Goal: Task Accomplishment & Management: Use online tool/utility

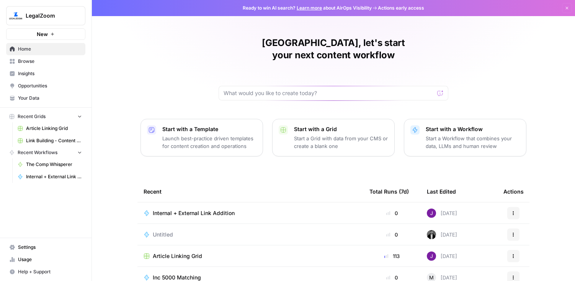
click at [53, 33] on icon "button" at bounding box center [52, 34] width 5 height 5
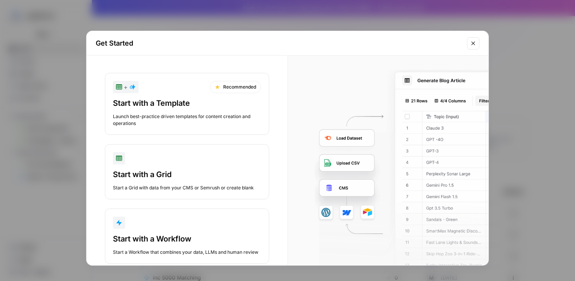
scroll to position [18, 0]
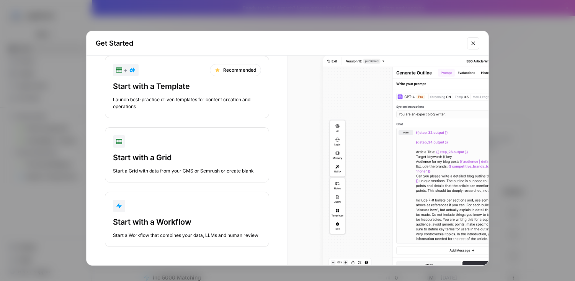
click at [191, 225] on div "Start with a Workflow" at bounding box center [187, 221] width 148 height 11
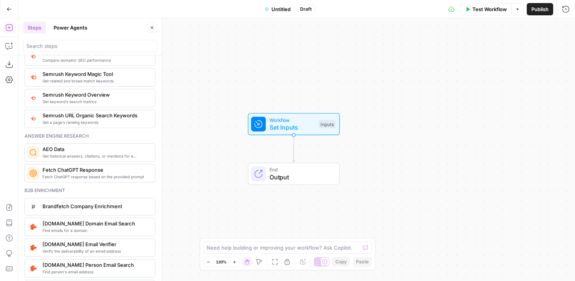
scroll to position [936, 0]
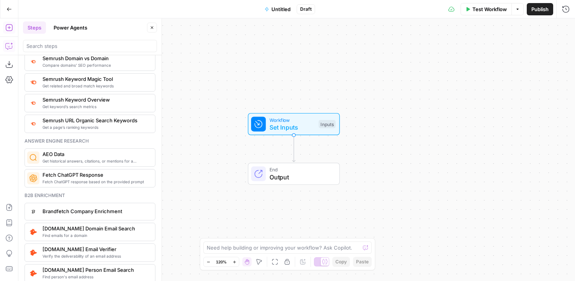
click at [10, 51] on button "Copilot" at bounding box center [9, 46] width 12 height 12
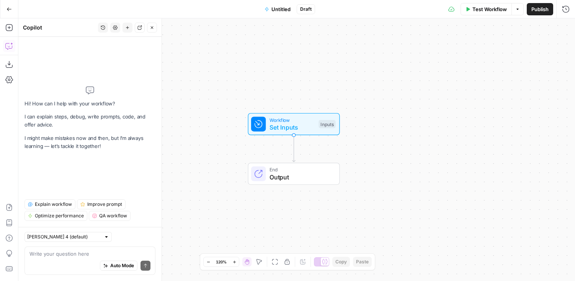
click at [62, 253] on textarea at bounding box center [89, 254] width 121 height 8
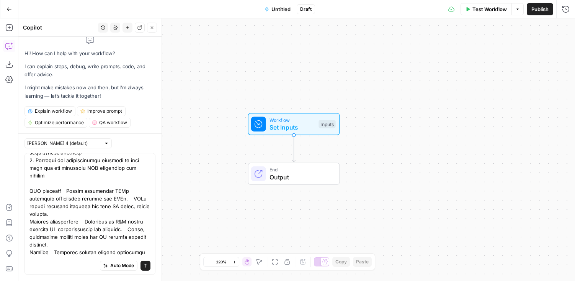
scroll to position [152, 0]
type textarea "1. First, evaluate what sections of each site are transactional (products and s…"
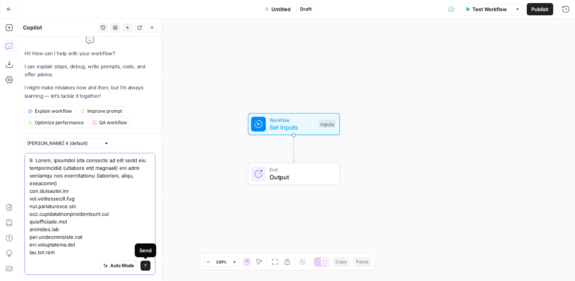
click at [145, 266] on icon "submit" at bounding box center [145, 265] width 5 height 5
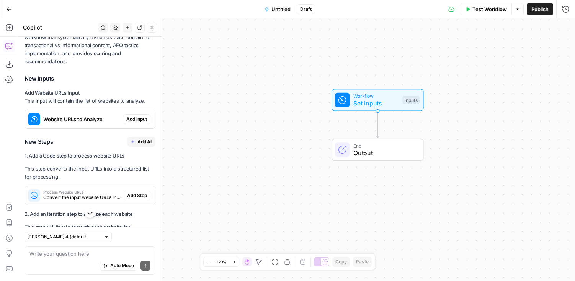
scroll to position [1297, 0]
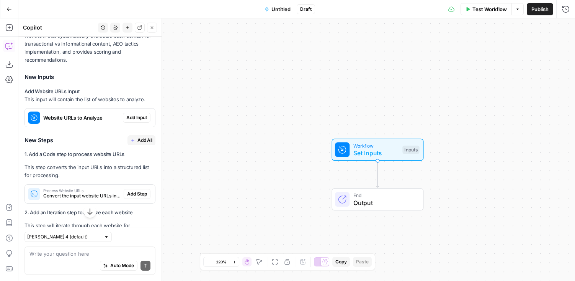
click at [128, 114] on span "Add Input" at bounding box center [136, 117] width 21 height 7
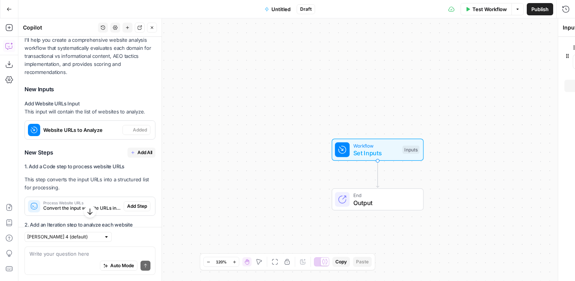
scroll to position [1310, 0]
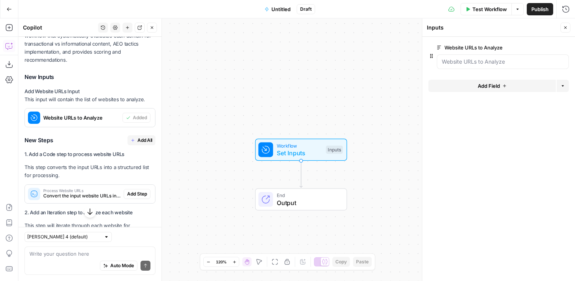
click at [146, 137] on span "Add All" at bounding box center [144, 140] width 15 height 7
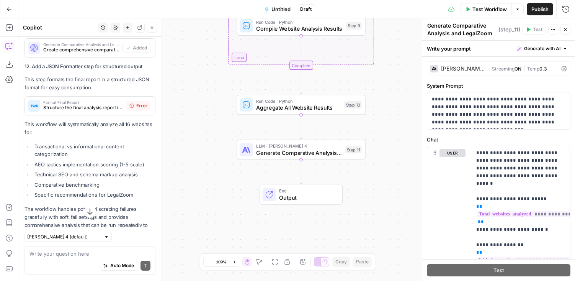
scroll to position [2052, 0]
click at [140, 102] on span "Error" at bounding box center [141, 105] width 11 height 7
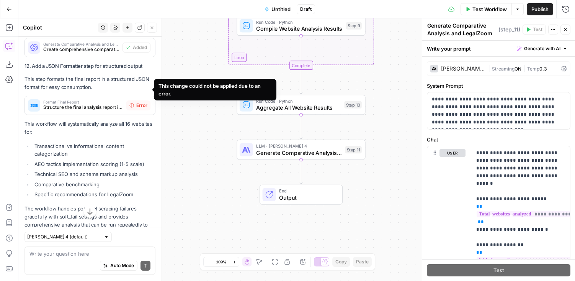
scroll to position [2064, 0]
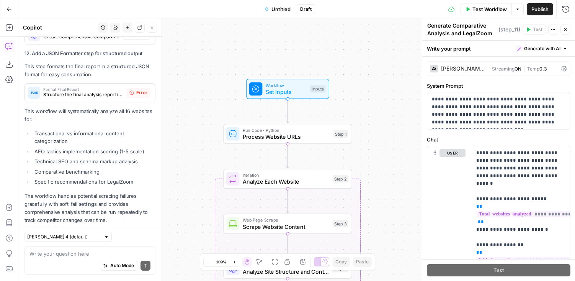
click at [296, 134] on span "Process Website URLs" at bounding box center [286, 136] width 87 height 8
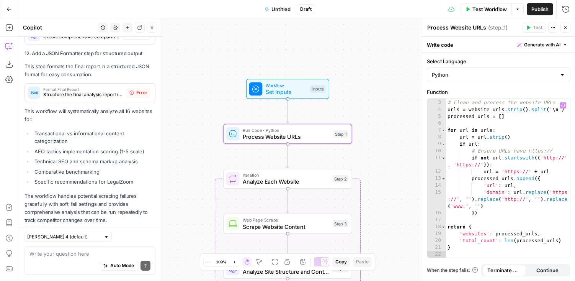
scroll to position [13, 0]
click at [285, 181] on span "Analyze Each Website" at bounding box center [286, 181] width 87 height 8
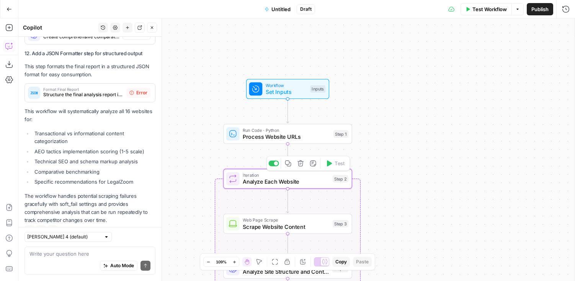
click at [285, 181] on span "Analyze Each Website" at bounding box center [286, 181] width 87 height 8
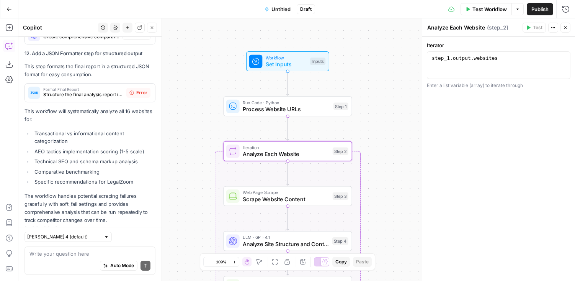
click at [299, 196] on span "Scrape Website Content" at bounding box center [286, 198] width 87 height 8
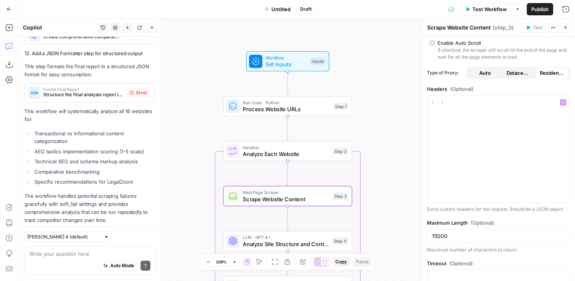
scroll to position [183, 0]
click at [288, 240] on span "Analyze Site Structure and Content Types" at bounding box center [286, 243] width 86 height 8
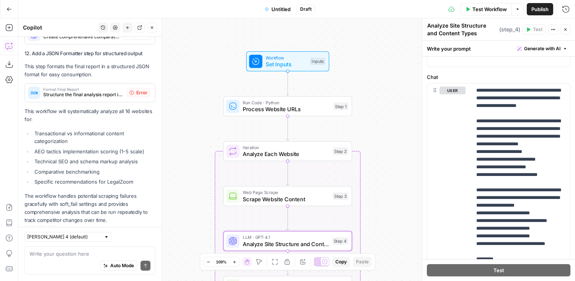
scroll to position [0, 0]
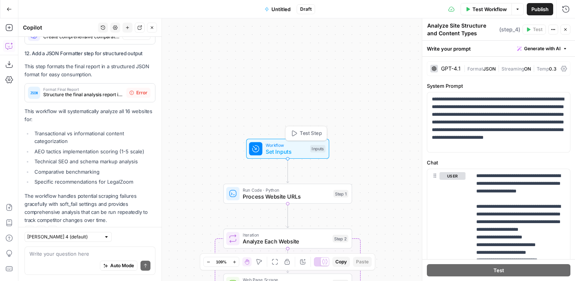
click at [318, 148] on div "Inputs" at bounding box center [317, 149] width 15 height 8
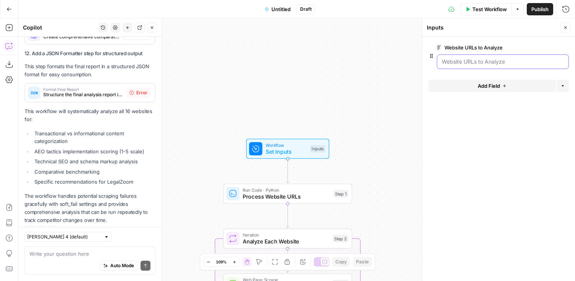
click at [511, 62] on Analyze "Website URLs to Analyze" at bounding box center [503, 62] width 122 height 8
click at [479, 60] on Analyze "Website URLs to Analyze" at bounding box center [503, 62] width 122 height 8
click at [482, 63] on Analyze "Website URLs to Analyze" at bounding box center [503, 62] width 122 height 8
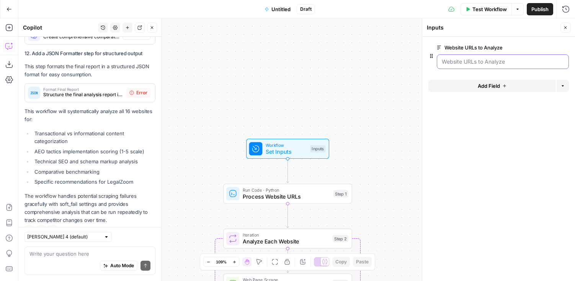
click at [482, 63] on Analyze "Website URLs to Analyze" at bounding box center [503, 62] width 122 height 8
click at [480, 61] on Analyze "Website URLs to Analyze" at bounding box center [503, 62] width 122 height 8
click at [543, 49] on span "edit field" at bounding box center [540, 47] width 17 height 6
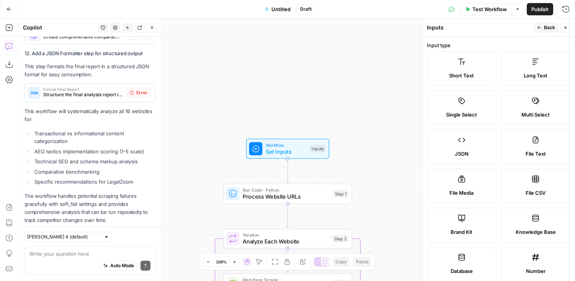
click at [462, 66] on label "Short Text" at bounding box center [462, 68] width 70 height 34
type input "www.legalzoom.comwww.wolterskluwer.comwww.tailorbrands.com"
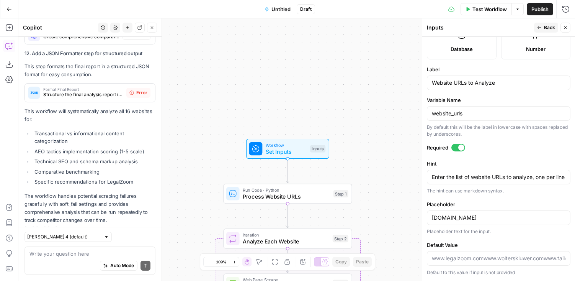
scroll to position [229, 0]
click at [500, 219] on input "www.legalzoom.comwww.wolterskluwer.comwww.tailorbrands.com" at bounding box center [499, 218] width 134 height 8
click at [485, 216] on input "www.legalzoom.comwww.wolterskluwer.comwww.tailorbrands.com" at bounding box center [499, 218] width 134 height 8
click at [548, 23] on button "Back" at bounding box center [546, 28] width 24 height 10
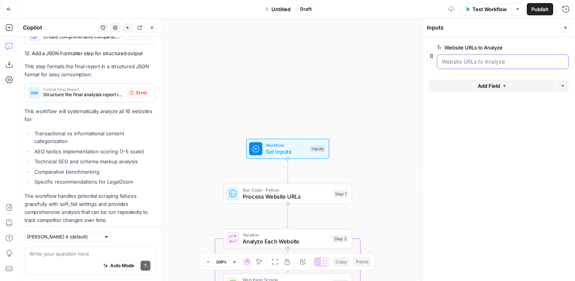
click at [492, 65] on Analyze "Website URLs to Analyze" at bounding box center [503, 62] width 122 height 8
click at [490, 61] on Analyze "Website URLs to Analyze" at bounding box center [503, 62] width 122 height 8
drag, startPoint x: 489, startPoint y: 62, endPoint x: 478, endPoint y: 62, distance: 11.5
click at [481, 62] on Analyze "Website URLs to Analyze" at bounding box center [503, 62] width 122 height 8
click at [442, 61] on Analyze "Website URLs to Analyze" at bounding box center [503, 62] width 122 height 8
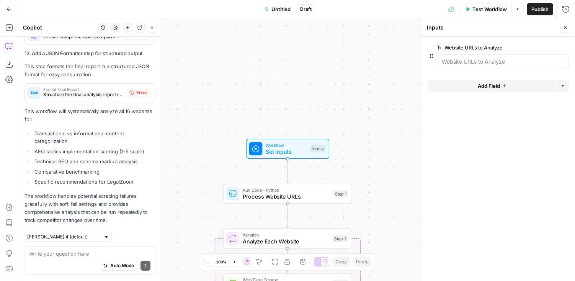
click at [473, 51] on label "Website URLs to Analyze" at bounding box center [481, 48] width 89 height 8
click at [473, 58] on Analyze "Website URLs to Analyze" at bounding box center [503, 62] width 122 height 8
click at [493, 63] on Analyze "Website URLs to Analyze" at bounding box center [503, 62] width 122 height 8
click at [492, 84] on span "Add Field" at bounding box center [489, 86] width 22 height 8
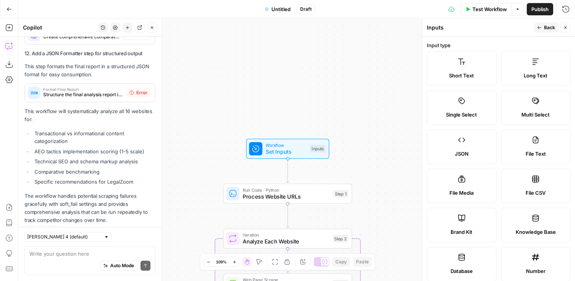
click at [540, 24] on button "Back" at bounding box center [546, 28] width 24 height 10
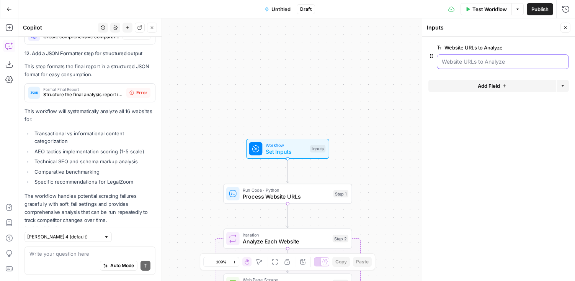
click at [491, 64] on Analyze "Website URLs to Analyze" at bounding box center [503, 62] width 122 height 8
click at [297, 191] on span "Run Code · Python" at bounding box center [286, 189] width 87 height 7
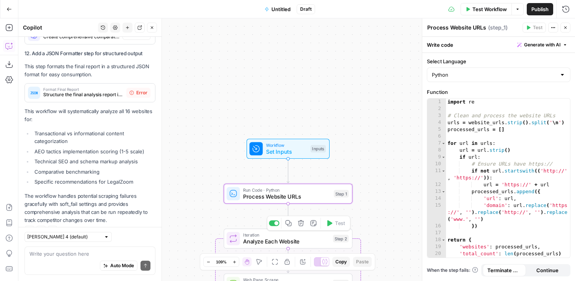
click at [307, 235] on span "Iteration" at bounding box center [286, 234] width 87 height 7
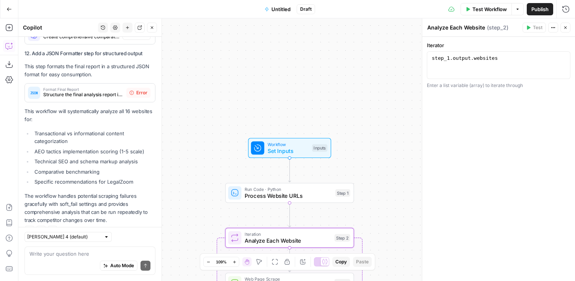
click at [486, 9] on span "Test Workflow" at bounding box center [489, 9] width 34 height 8
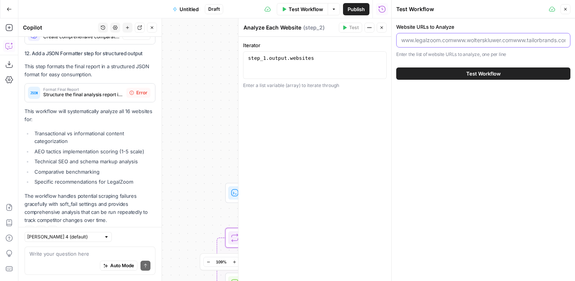
click at [449, 40] on input "Website URLs to Analyze" at bounding box center [483, 40] width 164 height 8
click at [458, 40] on input "Website URLs to Analyze" at bounding box center [483, 40] width 164 height 8
type input "[DOMAIN_NAME]"
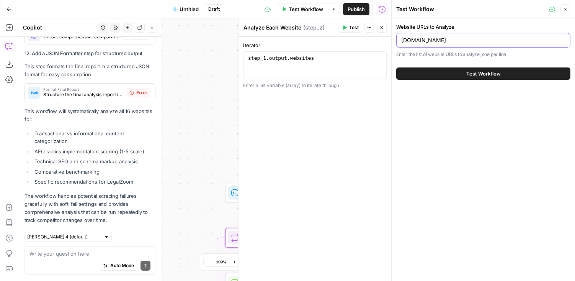
click at [396, 67] on button "Test Workflow" at bounding box center [483, 73] width 174 height 12
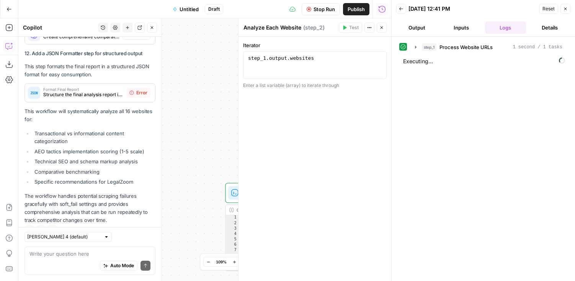
click at [546, 10] on span "Reset" at bounding box center [548, 8] width 12 height 7
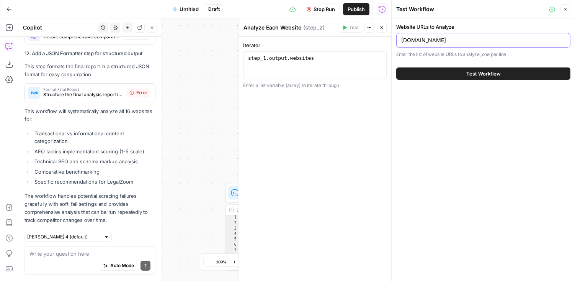
click at [458, 36] on input "[DOMAIN_NAME]" at bounding box center [483, 40] width 164 height 8
click at [461, 41] on input "[DOMAIN_NAME]" at bounding box center [483, 40] width 164 height 8
type input "www.legalzoom.com, www.wolterskluwer.com"
click at [459, 67] on button "Test Workflow" at bounding box center [483, 73] width 174 height 12
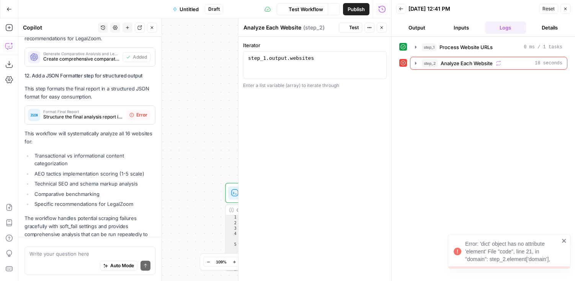
scroll to position [2064, 0]
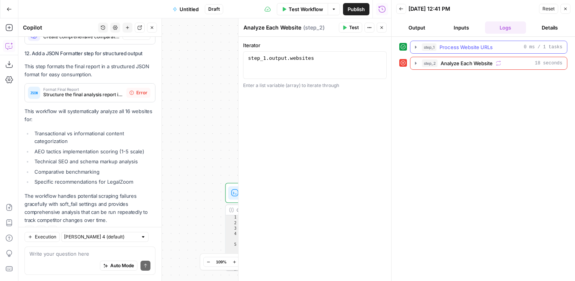
click at [450, 49] on span "Process Website URLs" at bounding box center [465, 47] width 53 height 8
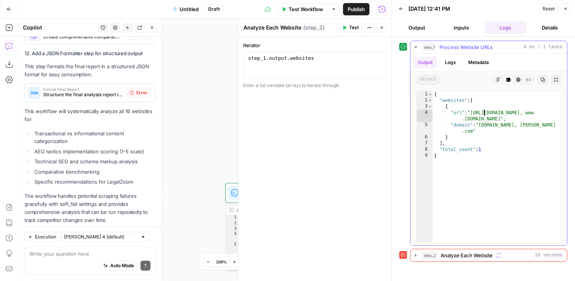
click at [484, 115] on div "{ "websites" : [ { "url" : "https://www.legalzoom.com, www .wolterskluwer.com" …" at bounding box center [497, 172] width 128 height 163
click at [493, 124] on div "{ "websites" : [ { "url" : "https://www.legalzoom.com, www .wolterskluwer.com" …" at bounding box center [497, 172] width 128 height 163
type textarea "**********"
drag, startPoint x: 553, startPoint y: 9, endPoint x: 560, endPoint y: 9, distance: 7.7
click at [553, 9] on span "Reset" at bounding box center [548, 8] width 12 height 7
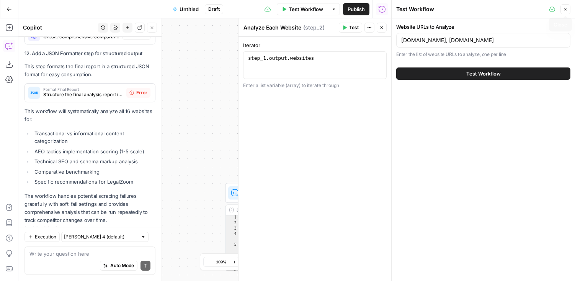
click at [566, 8] on icon "button" at bounding box center [565, 9] width 5 height 5
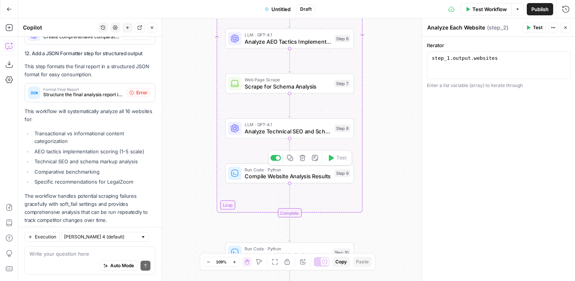
click at [305, 176] on span "Compile Website Analysis Results" at bounding box center [288, 176] width 87 height 8
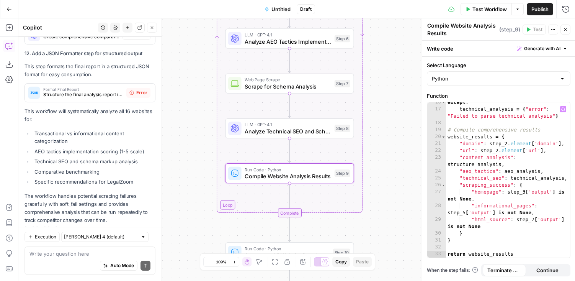
scroll to position [162, 0]
click at [302, 127] on span "Analyze Technical SEO and Schema" at bounding box center [288, 131] width 87 height 8
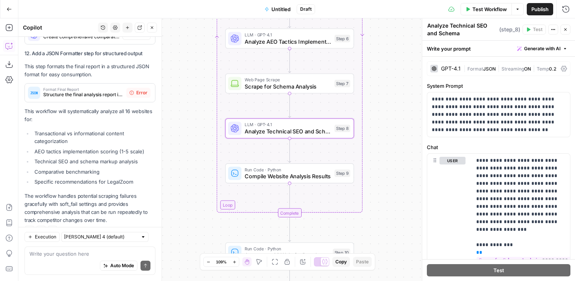
click at [273, 178] on span "Compile Website Analysis Results" at bounding box center [288, 176] width 87 height 8
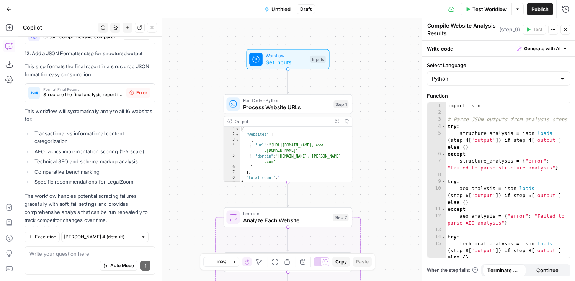
click at [302, 150] on div "{ "websites" : [ { "url" : "https://www.legalzoom.com, www .wolterskluwer.com" …" at bounding box center [296, 159] width 112 height 67
drag, startPoint x: 273, startPoint y: 162, endPoint x: 309, endPoint y: 155, distance: 36.9
click at [309, 155] on div "{ "websites" : [ { "url" : "https://www.legalzoom.com, www .wolterskluwer.com" …" at bounding box center [296, 159] width 112 height 67
drag, startPoint x: 308, startPoint y: 156, endPoint x: 291, endPoint y: 160, distance: 17.6
click at [308, 156] on div "{ "websites" : [ { "url" : "https://www.legalzoom.com, www .wolterskluwer.com" …" at bounding box center [296, 159] width 112 height 67
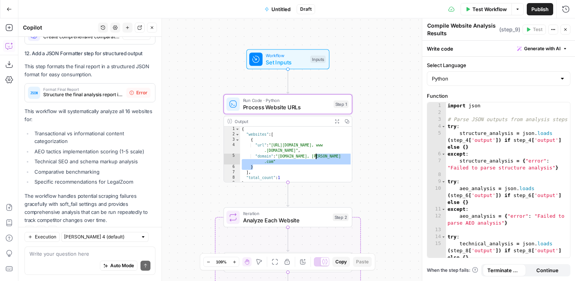
type textarea "**********"
click at [272, 161] on div "{ "websites" : [ { "url" : "https://www.legalzoom.com, www .wolterskluwer.com" …" at bounding box center [296, 159] width 112 height 67
click at [480, 11] on span "Test Workflow" at bounding box center [489, 9] width 34 height 8
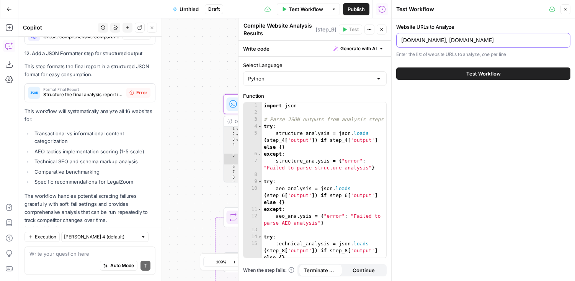
drag, startPoint x: 529, startPoint y: 38, endPoint x: 453, endPoint y: 42, distance: 75.5
click at [453, 42] on input "www.legalzoom.com, www.wolterskluwer.com" at bounding box center [483, 40] width 164 height 8
type input "[DOMAIN_NAME]"
click at [396, 67] on button "Test Workflow" at bounding box center [483, 73] width 174 height 12
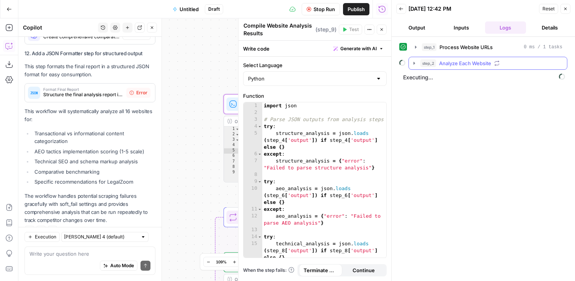
click at [413, 63] on icon "button" at bounding box center [414, 63] width 2 height 3
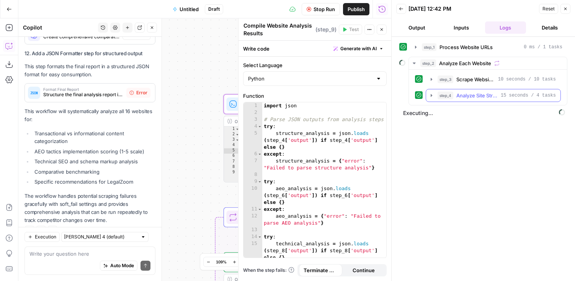
click at [431, 95] on icon "button" at bounding box center [432, 95] width 2 height 3
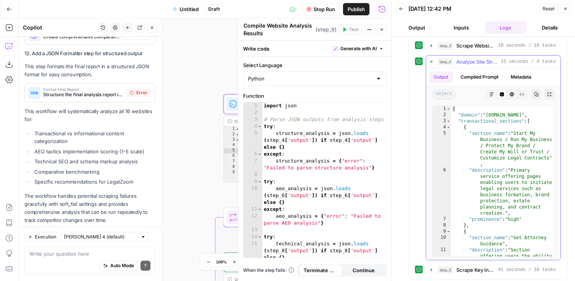
click at [431, 61] on icon "button" at bounding box center [431, 62] width 3 height 2
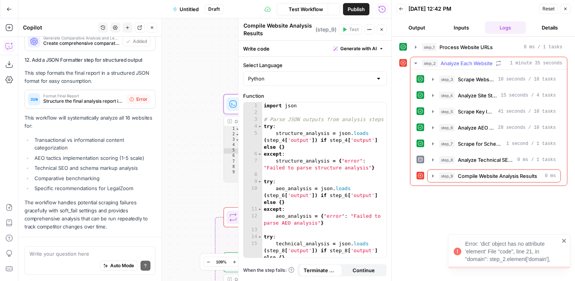
scroll to position [2064, 0]
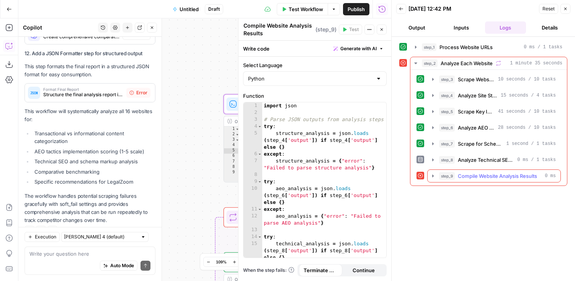
click at [433, 175] on icon "button" at bounding box center [433, 175] width 2 height 3
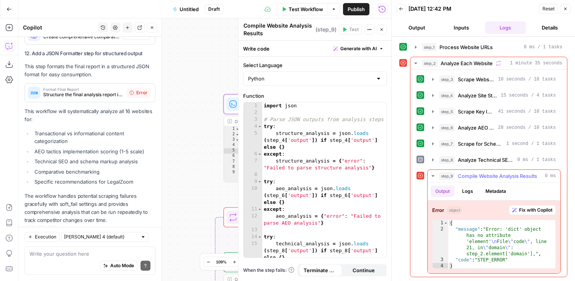
click at [521, 208] on span "Fix with Copilot" at bounding box center [535, 209] width 33 height 7
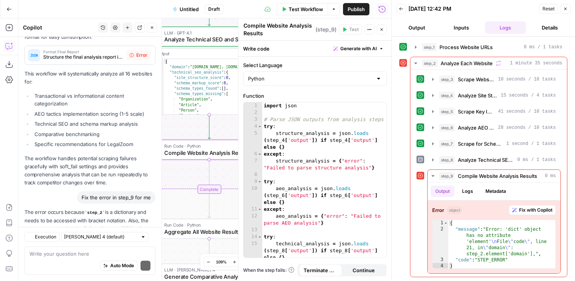
scroll to position [2142, 0]
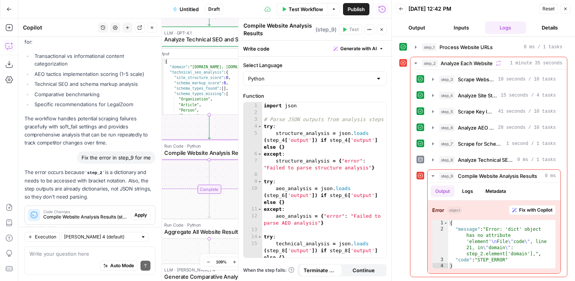
click at [143, 211] on span "Apply" at bounding box center [140, 214] width 13 height 7
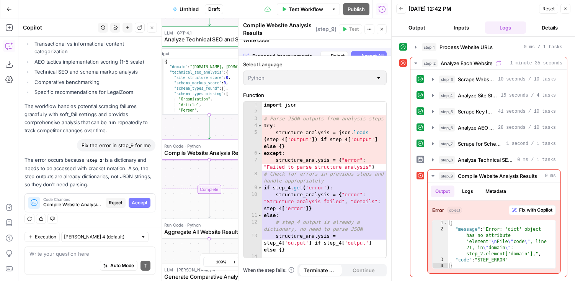
scroll to position [2129, 0]
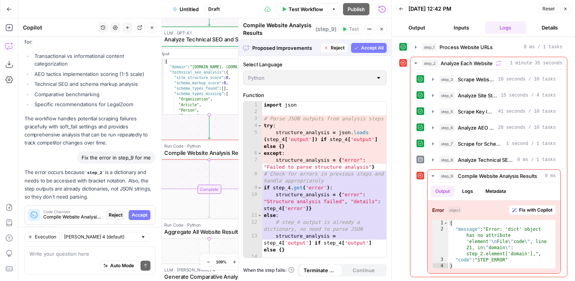
click at [371, 47] on span "Accept All" at bounding box center [372, 47] width 23 height 7
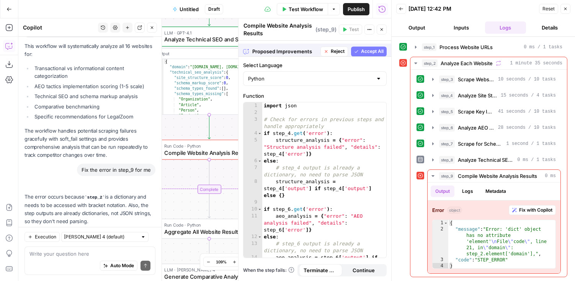
scroll to position [2154, 0]
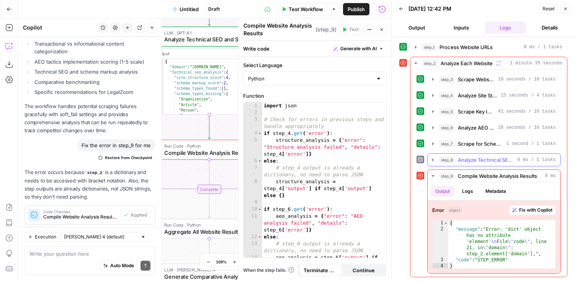
click at [431, 160] on icon "button" at bounding box center [433, 160] width 6 height 6
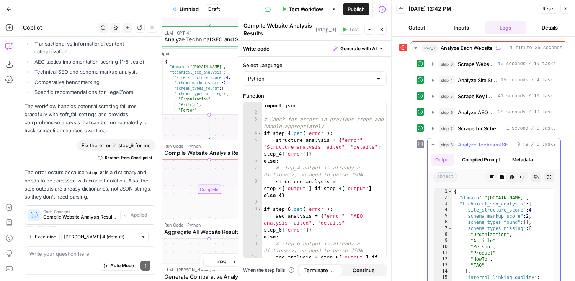
scroll to position [11, 0]
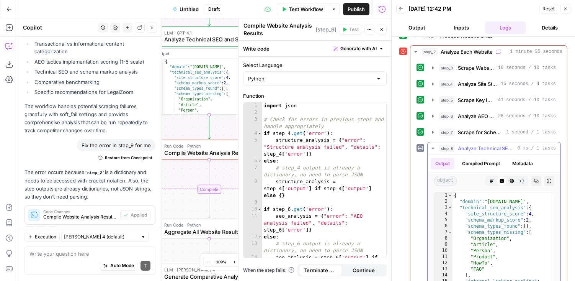
click at [433, 148] on icon "button" at bounding box center [432, 148] width 3 height 2
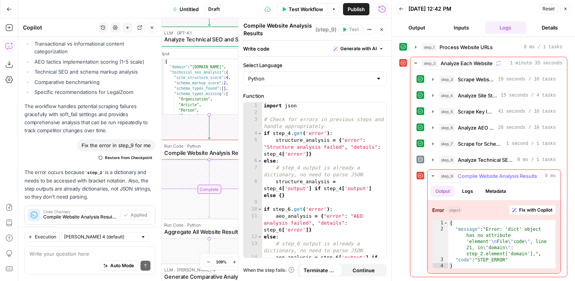
click at [433, 175] on icon "button" at bounding box center [432, 176] width 3 height 2
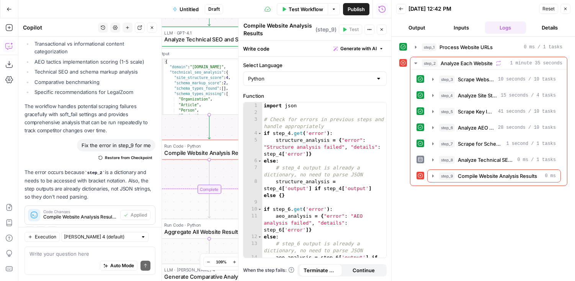
click at [544, 7] on span "Reset" at bounding box center [548, 8] width 12 height 7
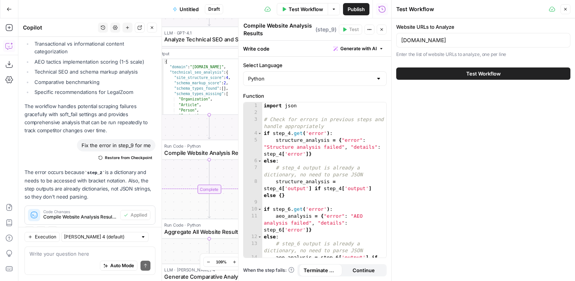
click at [497, 72] on span "Test Workflow" at bounding box center [483, 74] width 34 height 8
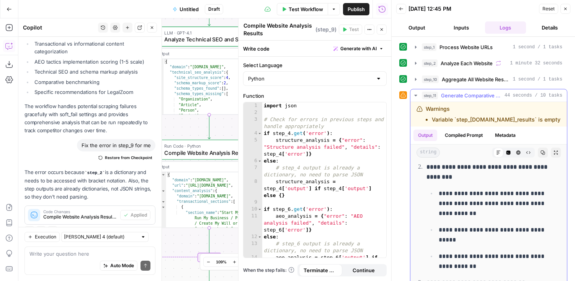
scroll to position [1541, 0]
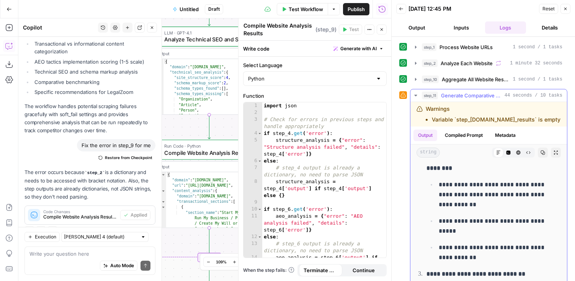
click at [415, 94] on icon "button" at bounding box center [416, 95] width 6 height 6
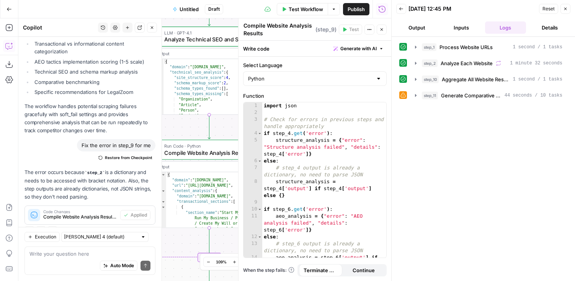
click at [404, 96] on icon at bounding box center [402, 94] width 5 height 5
click at [441, 94] on div "step_11 Generate Comparative Analysis and LegalZoom Recommendations 44 seconds …" at bounding box center [492, 95] width 140 height 8
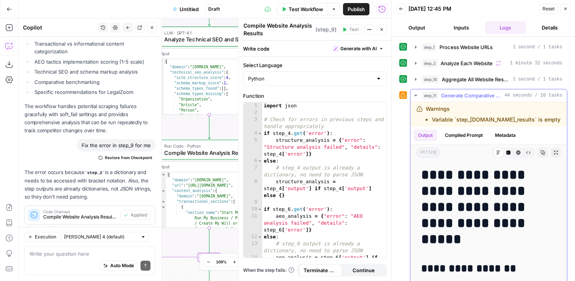
click at [467, 116] on li "Variable `step_[DOMAIN_NAME]_results` is empty" at bounding box center [496, 120] width 129 height 8
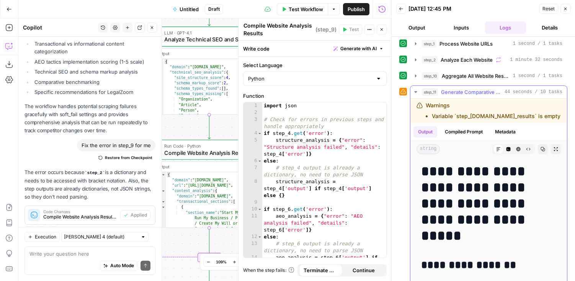
scroll to position [3, 0]
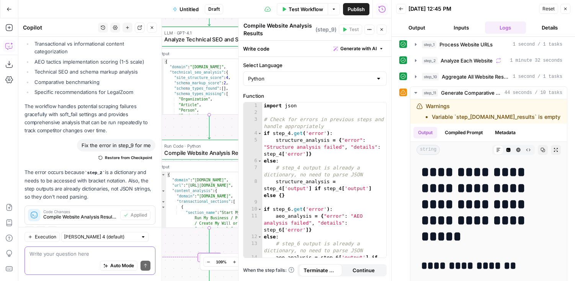
click at [51, 256] on textarea at bounding box center [89, 254] width 121 height 8
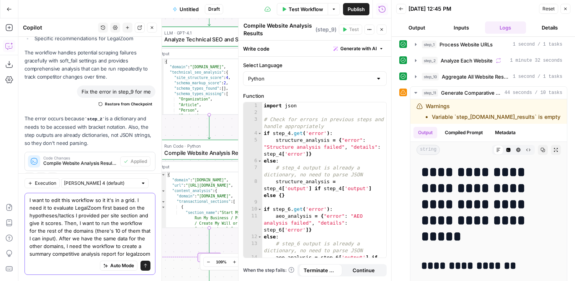
scroll to position [2215, 0]
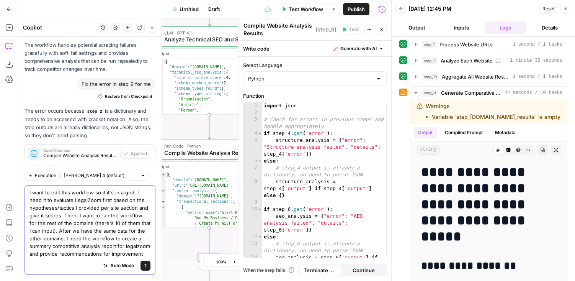
type textarea "I want to edit this workflow so it it's in a grid. I need it to evaluate LegalZ…"
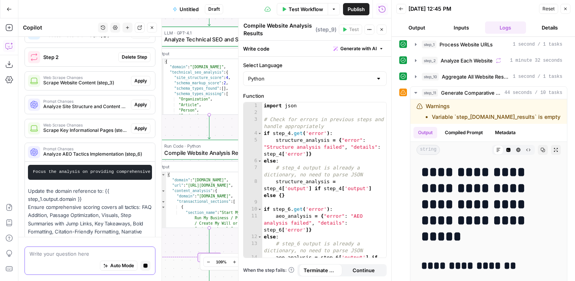
scroll to position [2656, 0]
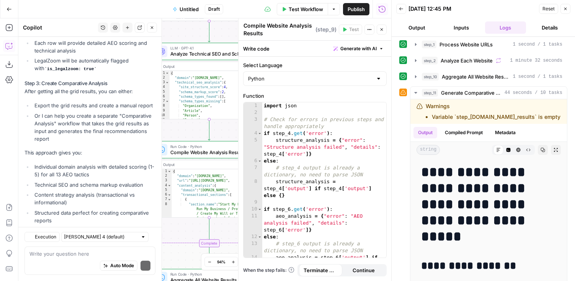
scroll to position [3326, 0]
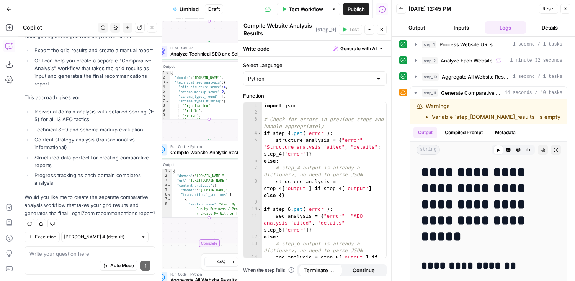
click at [75, 255] on textarea at bounding box center [89, 254] width 121 height 8
type textarea "yes, can you set up my grid too"
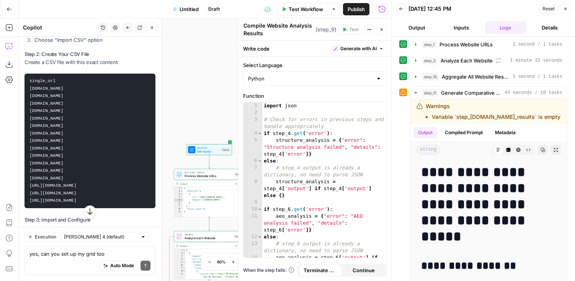
scroll to position [3606, 0]
copy code "single_url [DOMAIN_NAME] [DOMAIN_NAME] [DOMAIN_NAME] [DOMAIN_NAME] [DOMAIN_NAME…"
drag, startPoint x: 89, startPoint y: 191, endPoint x: 118, endPoint y: 186, distance: 29.5
click at [27, 72] on pre "single_url [DOMAIN_NAME] [DOMAIN_NAME] [DOMAIN_NAME] [DOMAIN_NAME] [DOMAIN_NAME…" at bounding box center [90, 139] width 131 height 134
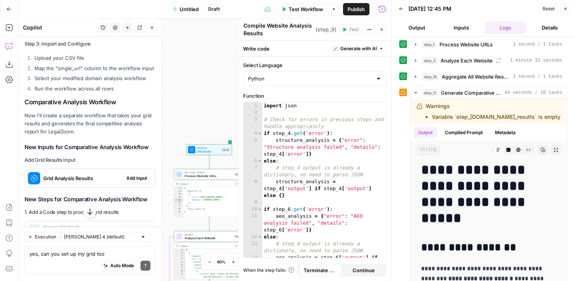
scroll to position [3782, 0]
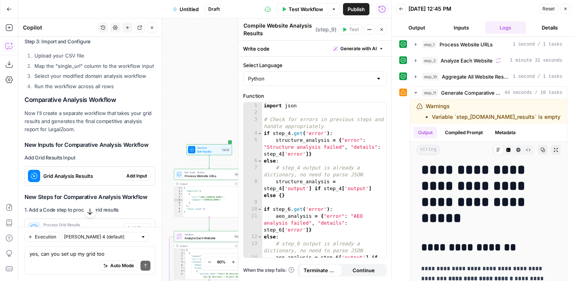
click at [131, 172] on span "Add Input" at bounding box center [136, 175] width 21 height 7
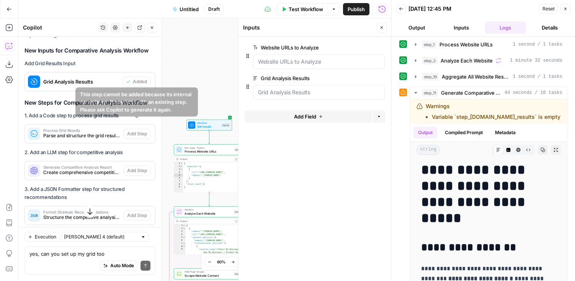
scroll to position [3905, 0]
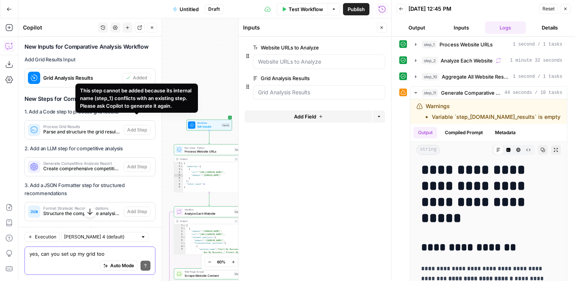
click at [76, 255] on textarea "yes, can you set up my grid too" at bounding box center [89, 254] width 121 height 8
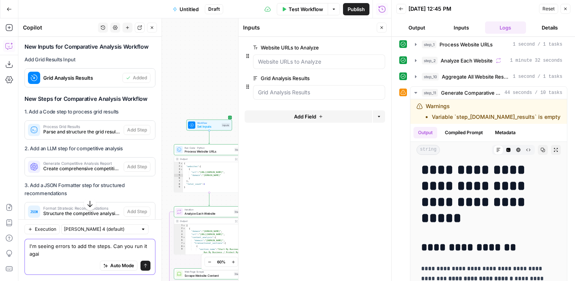
type textarea "I'm seeing errors to add the steps. Can you run it again"
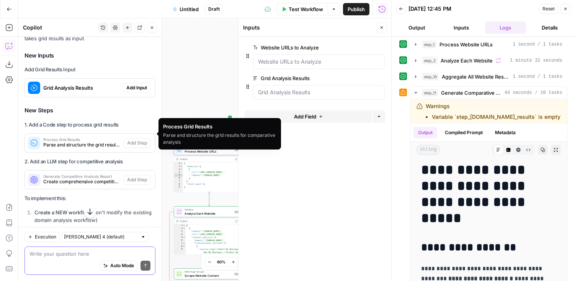
scroll to position [4418, 0]
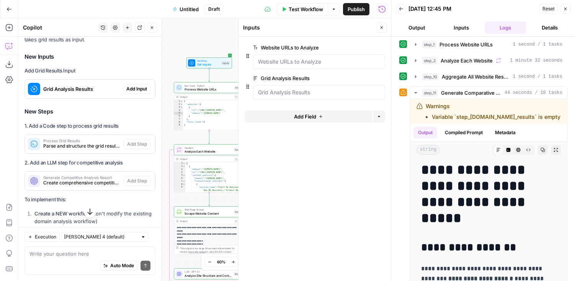
click at [563, 9] on icon "button" at bounding box center [565, 9] width 5 height 5
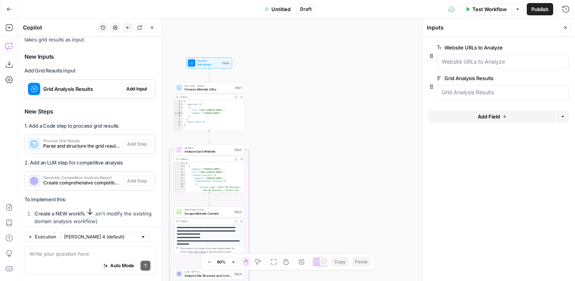
click at [352, 101] on div "**********" at bounding box center [296, 149] width 557 height 262
click at [350, 101] on div "**********" at bounding box center [296, 149] width 557 height 262
click at [284, 125] on div "**********" at bounding box center [296, 149] width 557 height 262
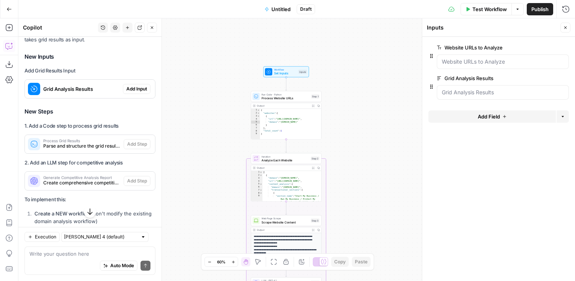
drag, startPoint x: 207, startPoint y: 49, endPoint x: 274, endPoint y: 51, distance: 67.0
click at [274, 51] on div "**********" at bounding box center [296, 149] width 557 height 262
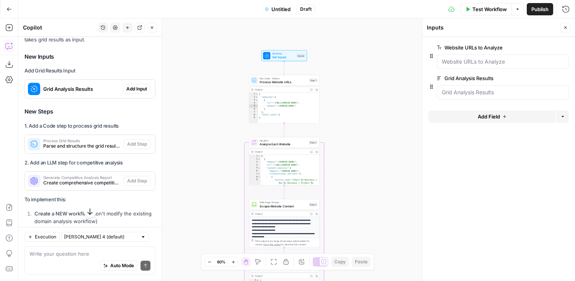
drag, startPoint x: 281, startPoint y: 59, endPoint x: 279, endPoint y: 42, distance: 16.9
click at [279, 42] on div "**********" at bounding box center [296, 149] width 557 height 262
click at [367, 94] on div "**********" at bounding box center [296, 149] width 557 height 262
click at [390, 128] on div "**********" at bounding box center [296, 149] width 557 height 262
click at [480, 163] on form "Website URLs to Analyze edit field Delete group Grid Analysis Results edit fiel…" at bounding box center [498, 159] width 153 height 244
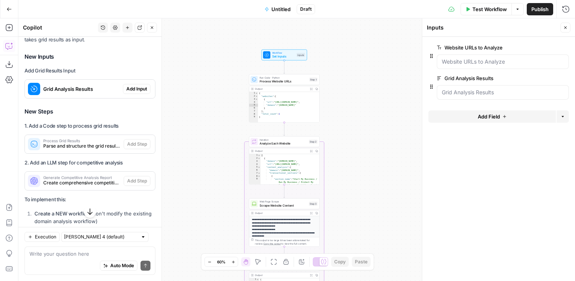
click at [341, 167] on div "**********" at bounding box center [296, 149] width 557 height 262
click at [293, 218] on p "**********" at bounding box center [284, 263] width 65 height 93
click at [293, 217] on p "**********" at bounding box center [284, 263] width 65 height 93
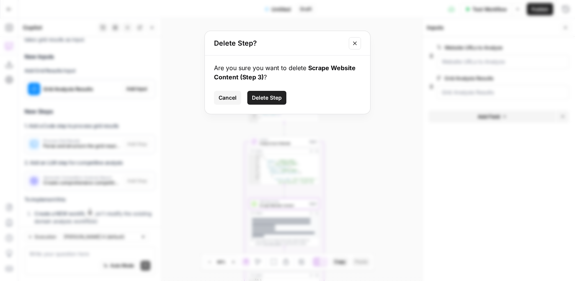
click at [269, 97] on span "Delete Step" at bounding box center [267, 98] width 30 height 8
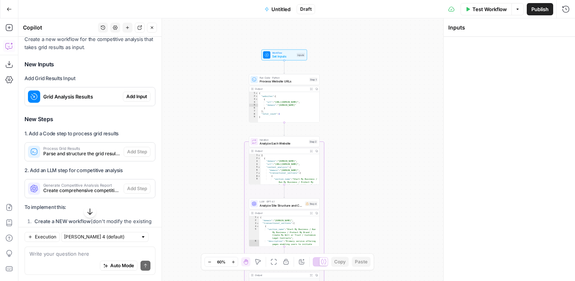
scroll to position [4425, 0]
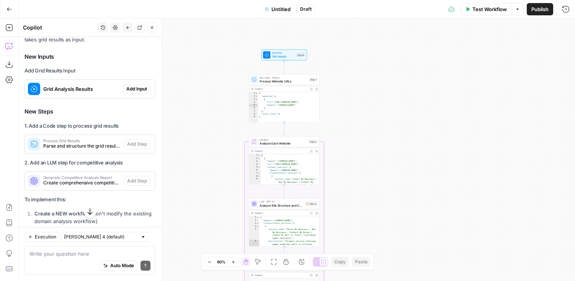
type textarea "*"
click at [292, 106] on div "{ "websites" : [ { "url" : "[URL][DOMAIN_NAME]" , "domain" : "[DOMAIN_NAME]" } …" at bounding box center [289, 110] width 62 height 37
drag, startPoint x: 293, startPoint y: 80, endPoint x: 291, endPoint y: 66, distance: 14.6
click at [293, 80] on span "Process Website URLs" at bounding box center [284, 81] width 48 height 5
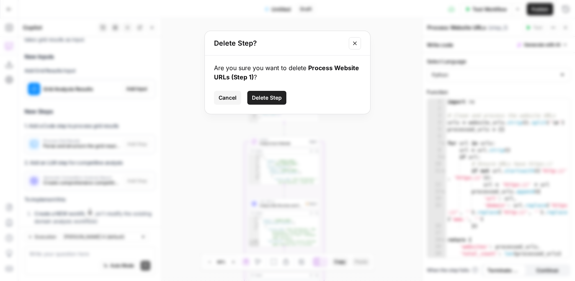
click at [273, 98] on span "Delete Step" at bounding box center [267, 98] width 30 height 8
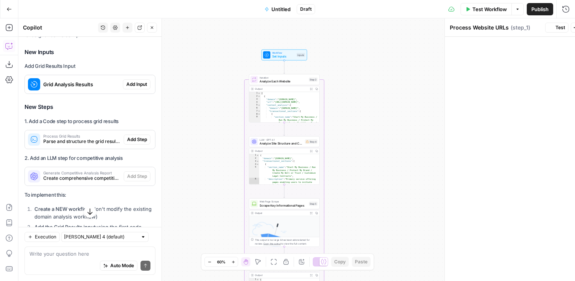
scroll to position [4421, 0]
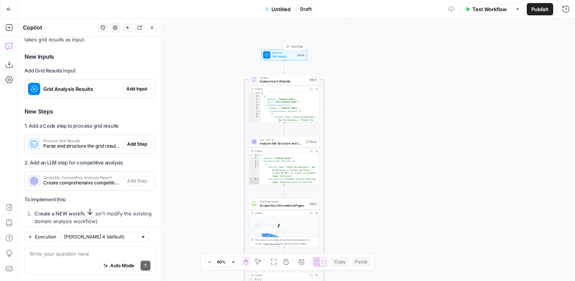
click at [289, 53] on span "Workflow" at bounding box center [283, 53] width 23 height 4
click at [297, 78] on span "Iteration" at bounding box center [283, 77] width 47 height 4
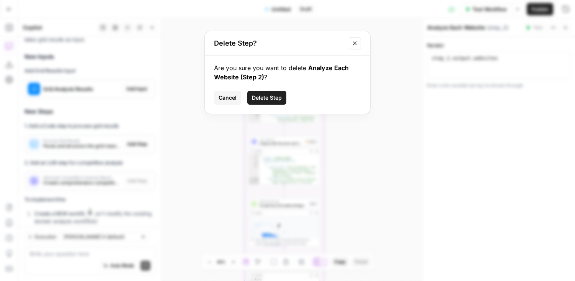
click at [273, 98] on span "Delete Step" at bounding box center [267, 98] width 30 height 8
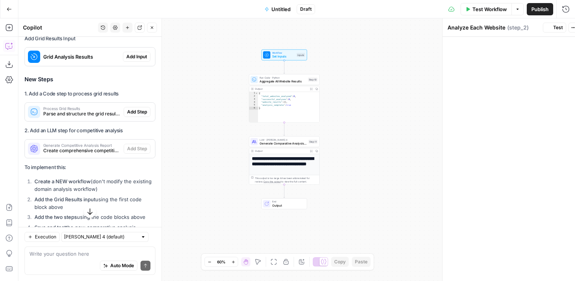
scroll to position [4388, 0]
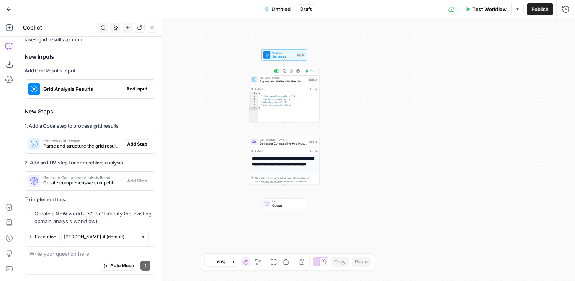
click at [290, 81] on span "Aggregate All Website Results" at bounding box center [283, 81] width 46 height 5
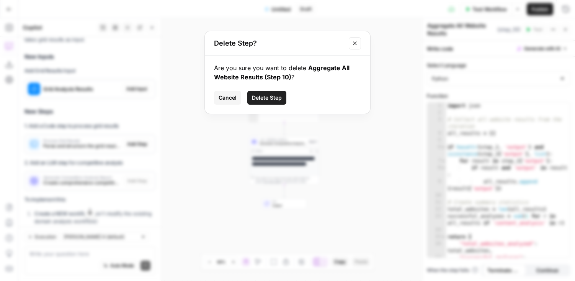
click at [274, 97] on span "Delete Step" at bounding box center [267, 98] width 30 height 8
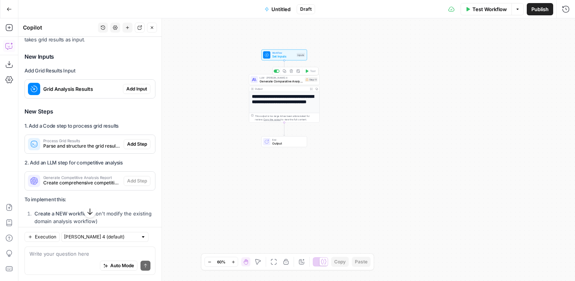
click at [287, 80] on span "Generate Comparative Analysis and LegalZoom Recommendations" at bounding box center [281, 81] width 43 height 5
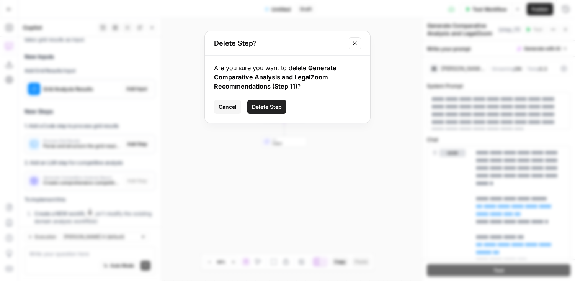
click at [271, 109] on span "Delete Step" at bounding box center [267, 107] width 30 height 8
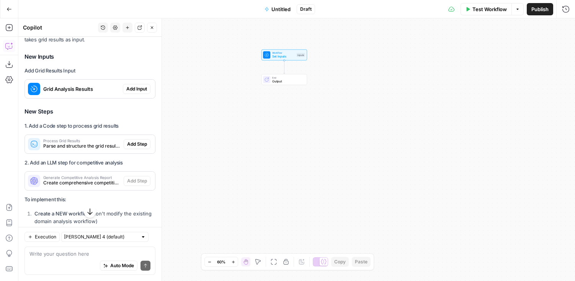
click at [284, 79] on div "End Output" at bounding box center [287, 79] width 31 height 8
click at [287, 78] on span "End" at bounding box center [287, 78] width 31 height 4
click at [288, 57] on span "Set Inputs" at bounding box center [283, 56] width 23 height 5
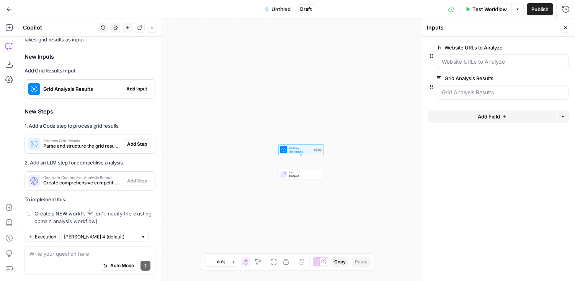
click at [131, 85] on span "Add Input" at bounding box center [136, 88] width 21 height 7
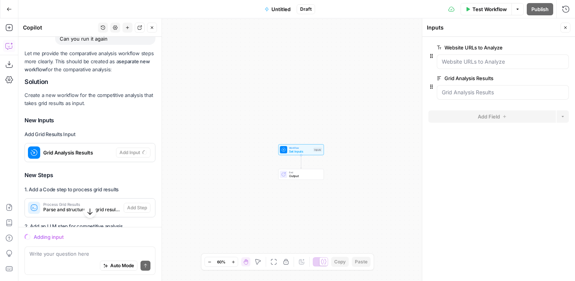
scroll to position [4267, 0]
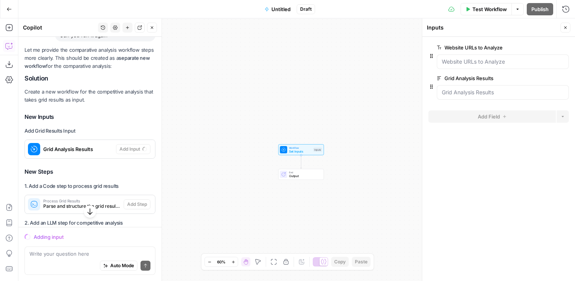
click at [212, 108] on div "Workflow Set Inputs Inputs End Output" at bounding box center [296, 149] width 557 height 262
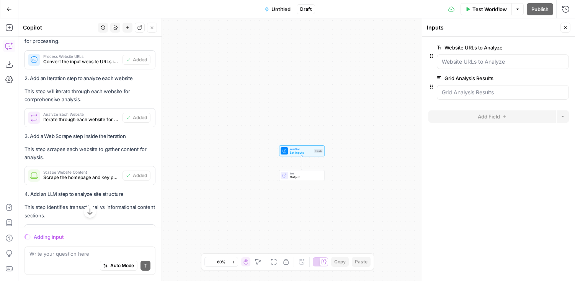
scroll to position [1421, 0]
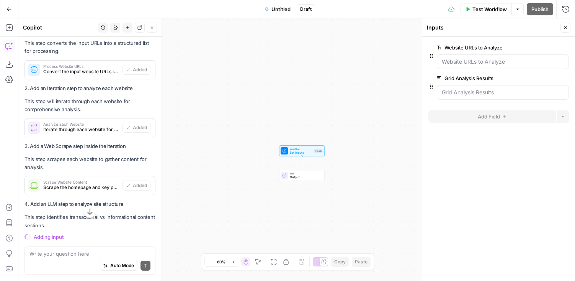
drag, startPoint x: 319, startPoint y: 10, endPoint x: 317, endPoint y: 14, distance: 4.1
click at [319, 10] on div "Test Workflow Options Publish Run History" at bounding box center [445, 9] width 260 height 18
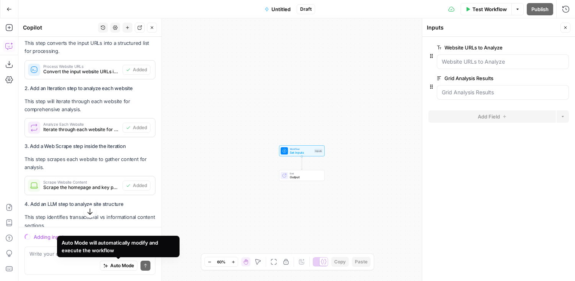
click at [61, 236] on div "Adding input" at bounding box center [95, 237] width 122 height 8
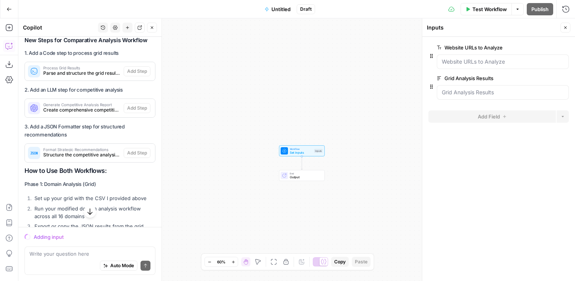
scroll to position [4419, 0]
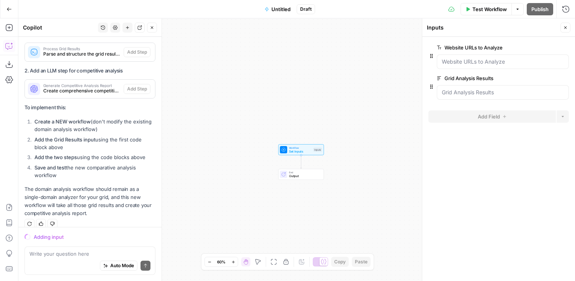
click at [43, 237] on div "Adding input" at bounding box center [95, 237] width 122 height 8
click at [24, 236] on icon at bounding box center [27, 236] width 7 height 7
click at [265, 157] on div "Workflow Set Inputs Inputs End Output" at bounding box center [296, 149] width 557 height 262
click at [238, 154] on div "Workflow Set Inputs Inputs End Output" at bounding box center [296, 149] width 557 height 262
click at [59, 253] on textarea at bounding box center [89, 254] width 121 height 8
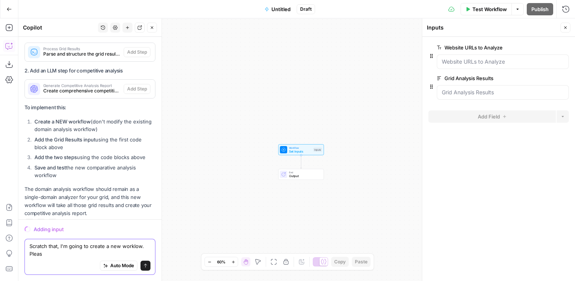
scroll to position [4427, 0]
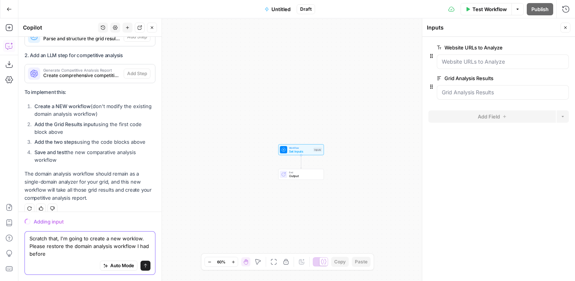
type textarea "Scratch that, I'm going to create a new worklow. Please restore the domain anal…"
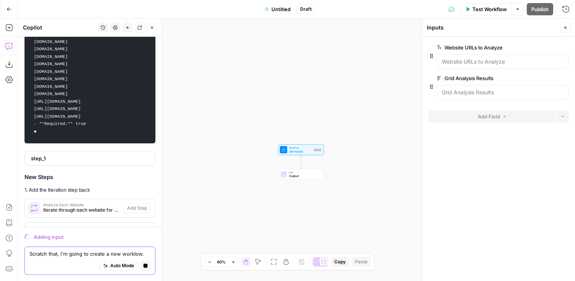
scroll to position [4819, 0]
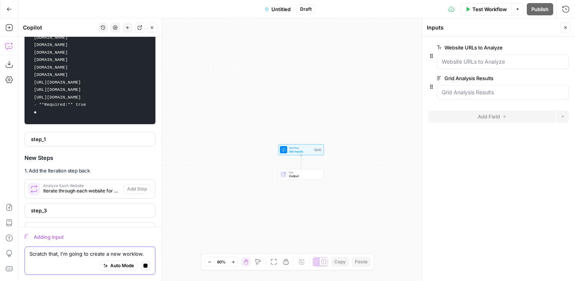
click at [77, 253] on textarea "Scratch that, I'm going to create a new worklow. Please restore the domain anal…" at bounding box center [89, 254] width 121 height 8
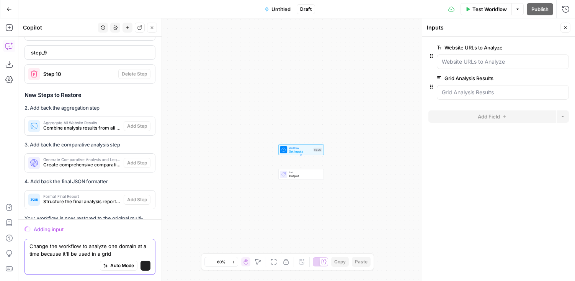
scroll to position [5138, 0]
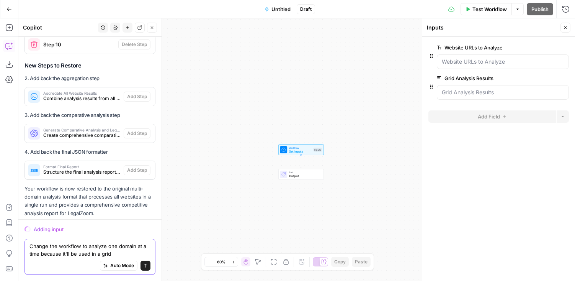
type textarea "Change the workflow to analyze one domain at a time because it'll be used in a …"
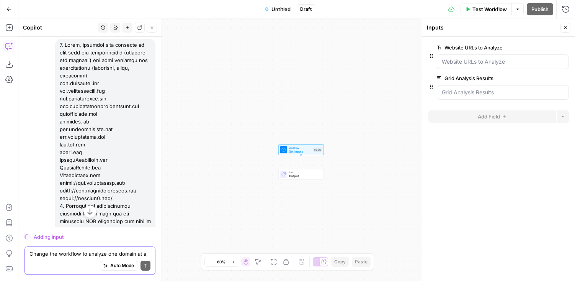
scroll to position [0, 0]
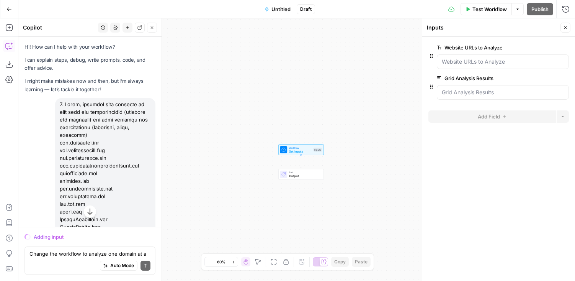
drag, startPoint x: 59, startPoint y: 104, endPoint x: 118, endPoint y: 159, distance: 80.7
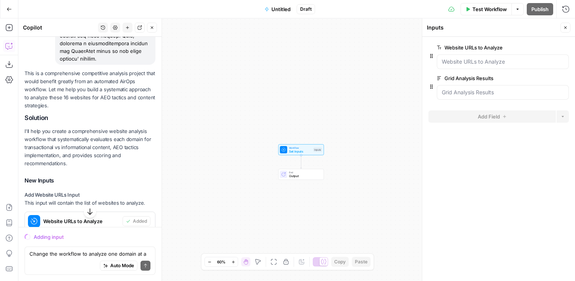
scroll to position [1211, 0]
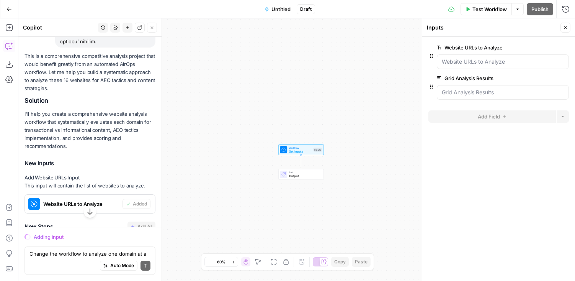
click at [8, 8] on icon "button" at bounding box center [9, 9] width 5 height 5
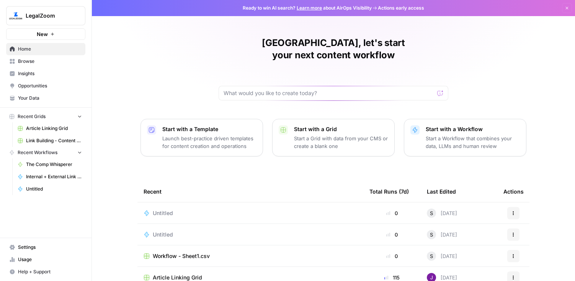
click at [166, 209] on span "Untitled" at bounding box center [163, 213] width 20 height 8
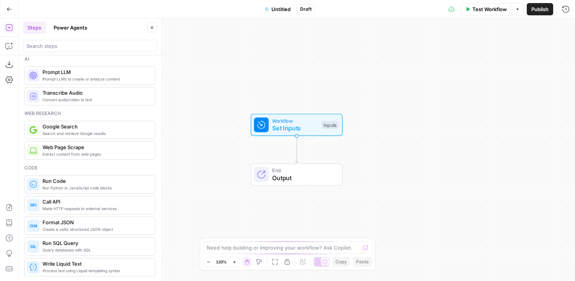
scroll to position [6, 0]
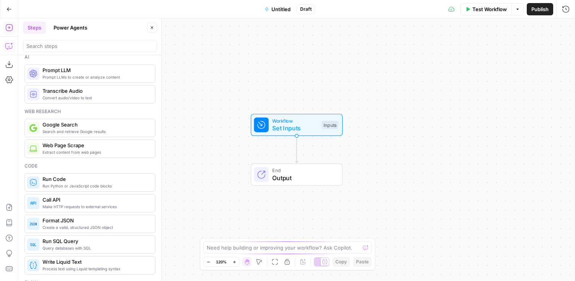
drag, startPoint x: 11, startPoint y: 50, endPoint x: 25, endPoint y: 49, distance: 13.1
click at [10, 46] on icon "button" at bounding box center [9, 46] width 8 height 8
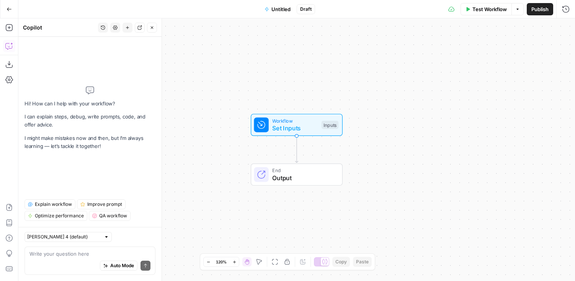
click at [73, 252] on textarea at bounding box center [89, 254] width 121 height 8
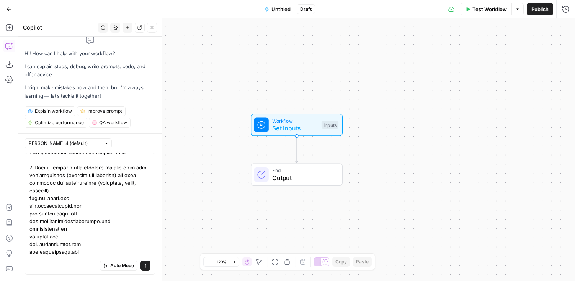
scroll to position [0, 0]
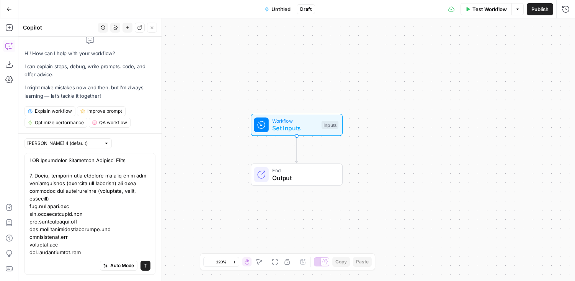
drag, startPoint x: 82, startPoint y: 225, endPoint x: 23, endPoint y: 204, distance: 62.7
click at [23, 204] on div "[PERSON_NAME] 4 (default) Auto Mode Send" at bounding box center [89, 206] width 143 height 147
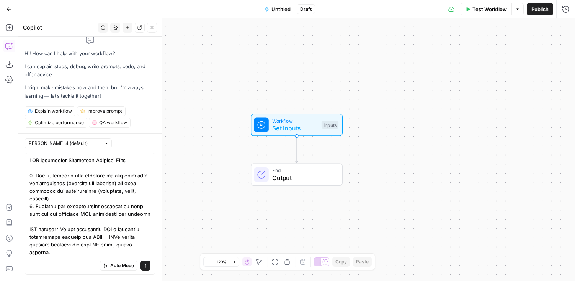
drag, startPoint x: 32, startPoint y: 205, endPoint x: 26, endPoint y: 206, distance: 5.8
click at [26, 206] on div "Auto Mode Send" at bounding box center [90, 214] width 131 height 122
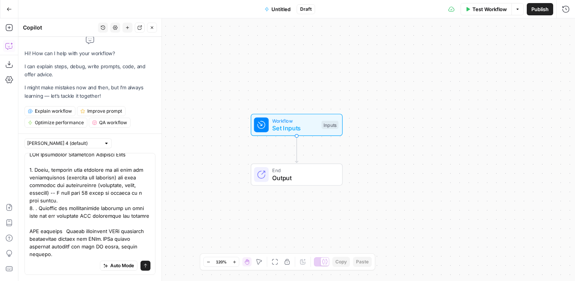
scroll to position [7, 0]
type textarea "AEO Competitor Evaluation Workflow Logic 1. First, evaluate what sections of th…"
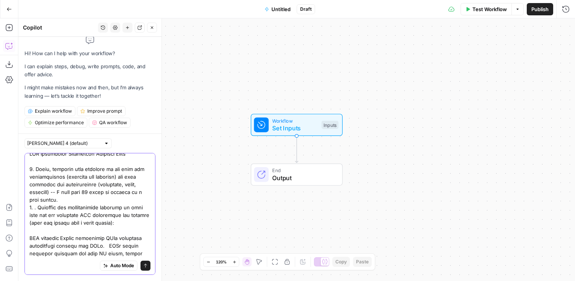
click at [146, 265] on icon "submit" at bounding box center [145, 265] width 5 height 5
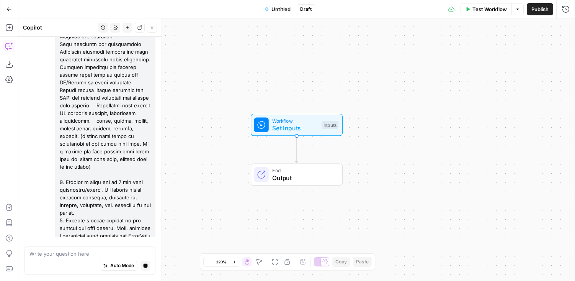
scroll to position [932, 0]
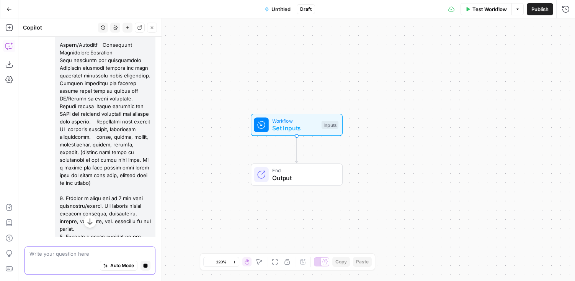
click at [145, 263] on icon "button" at bounding box center [145, 265] width 5 height 5
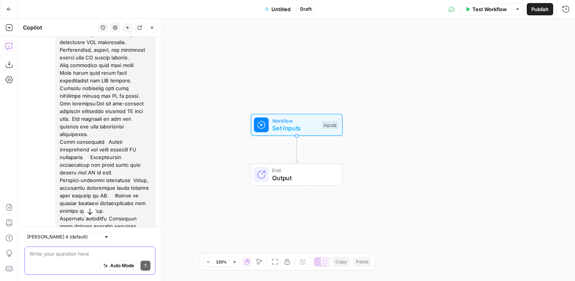
scroll to position [0, 0]
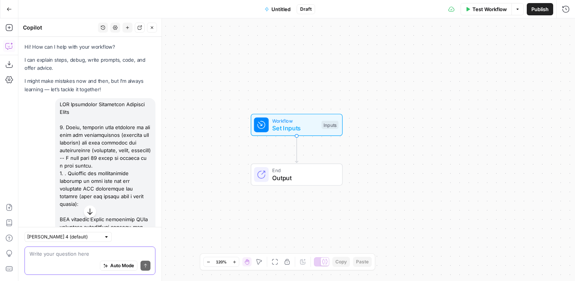
drag, startPoint x: 119, startPoint y: 180, endPoint x: 56, endPoint y: 106, distance: 97.2
copy div "AEO Competitor Evaluation Workflow Logic 1. First, evaluate what sections of th…"
click at [62, 255] on textarea at bounding box center [89, 254] width 121 height 8
paste textarea "AEO Competitor Evaluation Workflow Logic 1. First, evaluate what sections of th…"
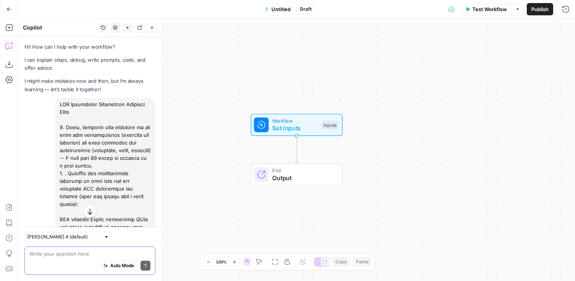
type textarea "AEO Competitor Evaluation Workflow Logic 1. First, evaluate what sections of th…"
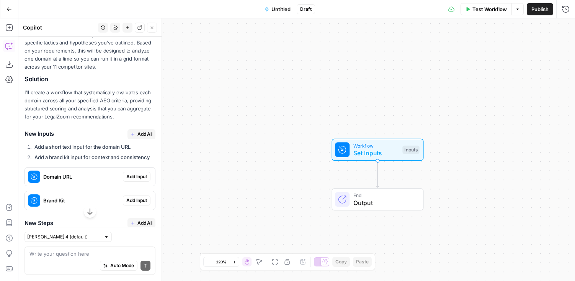
scroll to position [2270, 0]
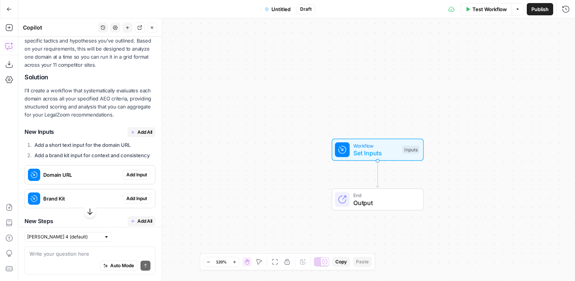
click at [136, 171] on span "Add Input" at bounding box center [136, 174] width 21 height 7
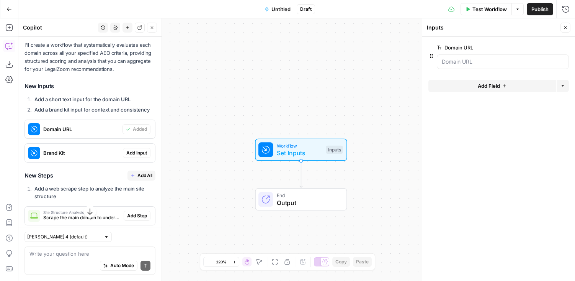
scroll to position [2341, 0]
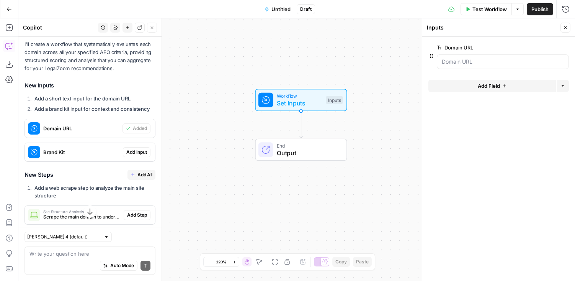
click at [140, 171] on span "Add All" at bounding box center [144, 174] width 15 height 7
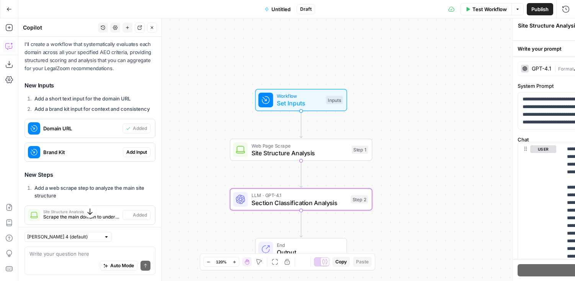
type textarea "Section Classification Analysis"
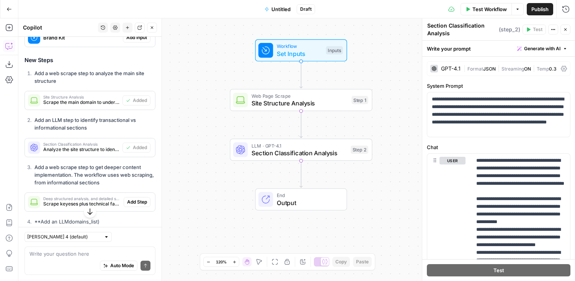
scroll to position [2455, 0]
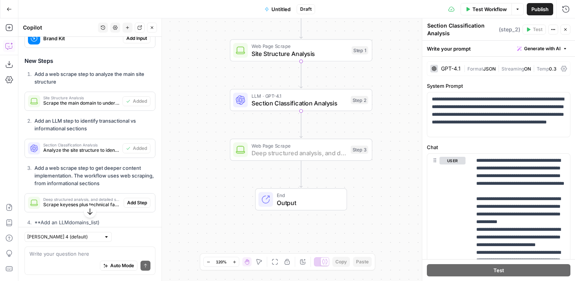
click at [141, 199] on span "Add Step" at bounding box center [137, 202] width 20 height 7
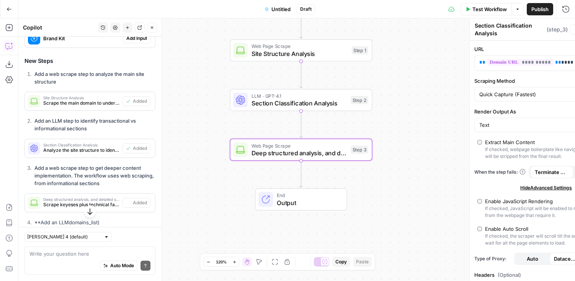
type textarea "Deep structured analysis, and detailed scoring across Content Analysis18 AEO hy…"
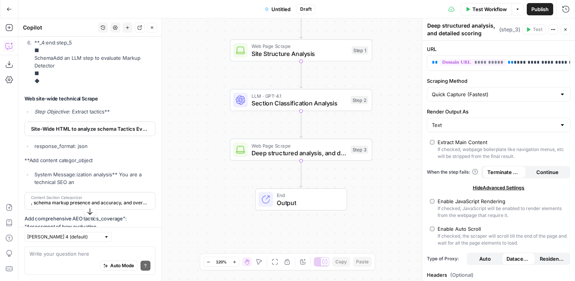
scroll to position [4105, 0]
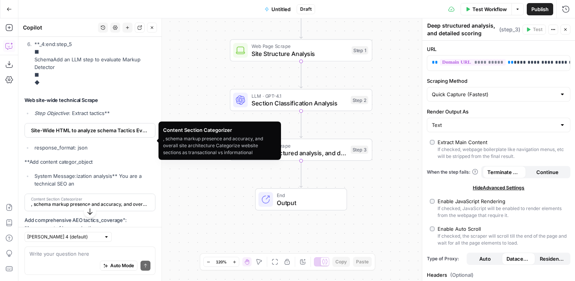
click at [119, 201] on span ", schema markup presence and accuracy, and overall site architecture Categorize…" at bounding box center [89, 204] width 116 height 7
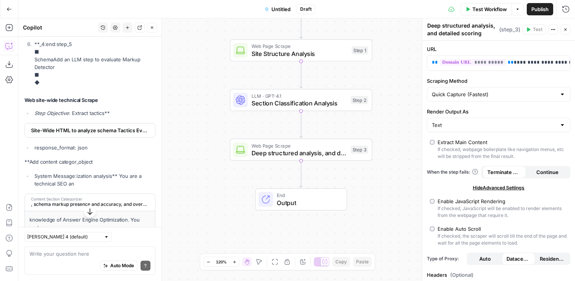
click at [119, 201] on span ", schema markup presence and accuracy, and overall site architecture Categorize…" at bounding box center [89, 204] width 116 height 7
click at [119, 126] on span "Site-Wide HTML to analyze schema Tactics Evaluation" at bounding box center [89, 130] width 116 height 8
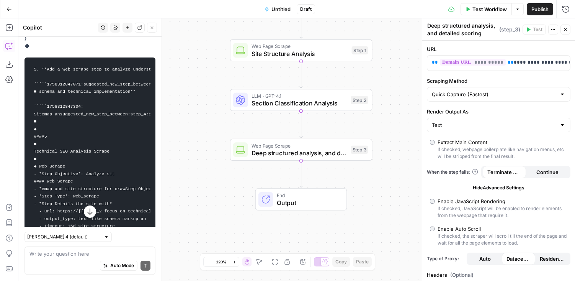
scroll to position [3925, 0]
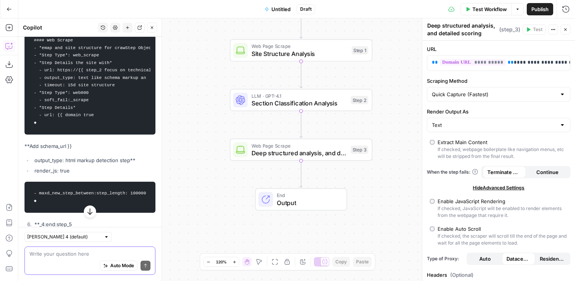
click at [78, 253] on textarea at bounding box center [89, 254] width 121 height 8
type textarea "I'm not able to add step 4"
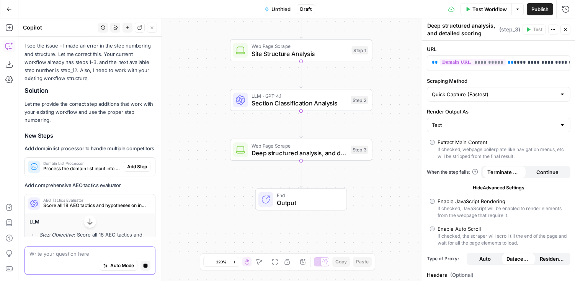
scroll to position [6680, 0]
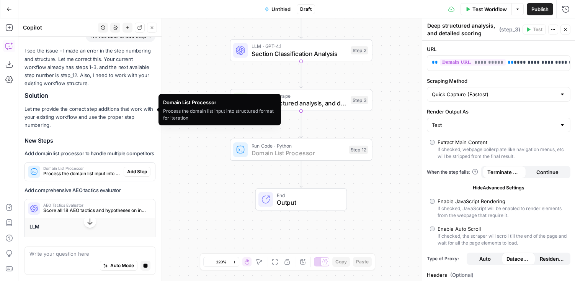
click at [130, 168] on span "Add Step" at bounding box center [137, 171] width 20 height 7
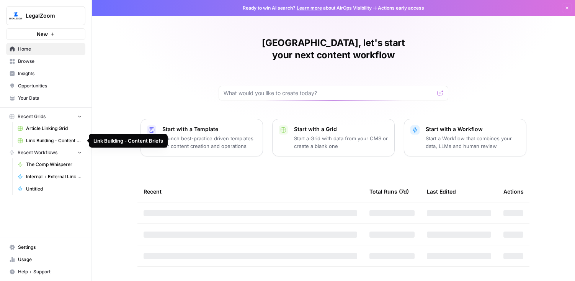
click at [39, 114] on span "Recent Grids" at bounding box center [32, 116] width 28 height 7
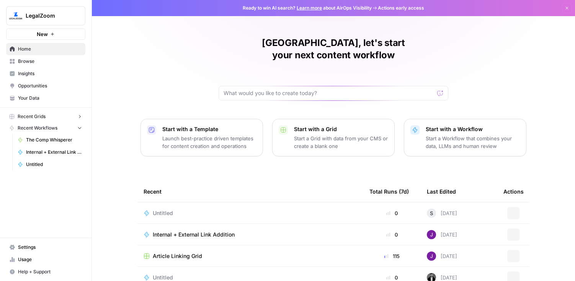
click at [39, 114] on span "Recent Grids" at bounding box center [32, 116] width 28 height 7
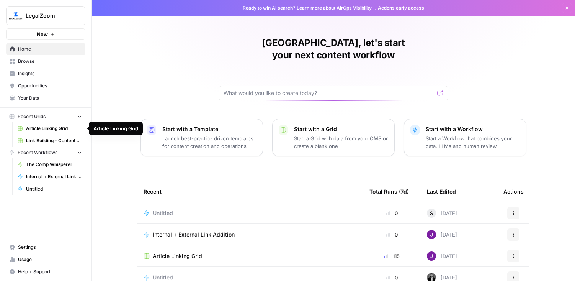
click at [54, 30] on button "New" at bounding box center [45, 33] width 79 height 11
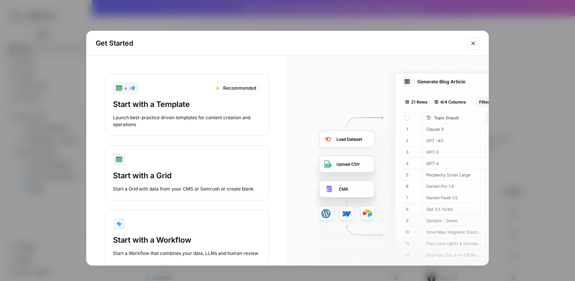
click at [186, 163] on div "button" at bounding box center [187, 159] width 148 height 12
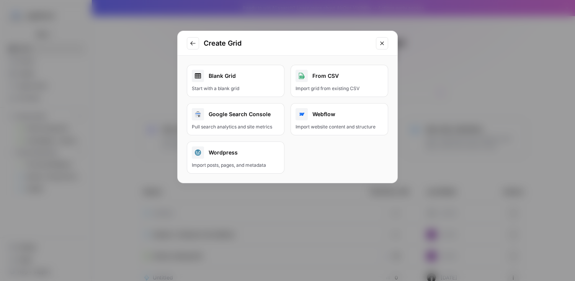
click at [354, 80] on div "From CSV" at bounding box center [340, 76] width 88 height 12
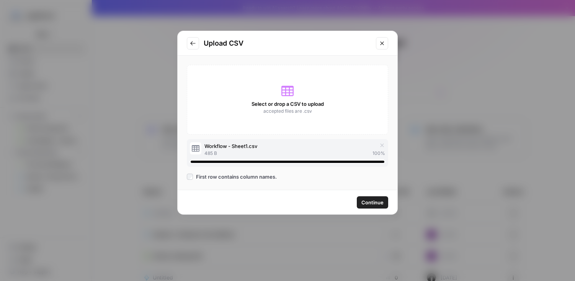
click at [372, 200] on span "Continue" at bounding box center [372, 202] width 22 height 8
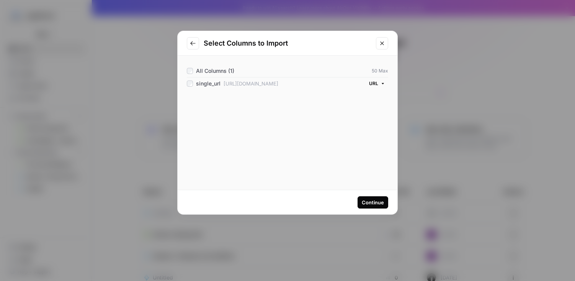
click at [374, 200] on div "Continue" at bounding box center [373, 202] width 22 height 8
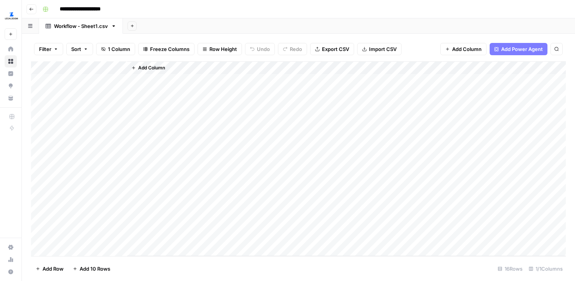
click at [120, 67] on div "Add Column" at bounding box center [298, 158] width 535 height 194
click at [182, 81] on div "Add Column" at bounding box center [346, 158] width 439 height 194
click at [172, 78] on div "Add Column" at bounding box center [346, 158] width 439 height 194
click at [159, 79] on div "Add Column" at bounding box center [346, 158] width 439 height 194
click at [156, 67] on span "Add Column" at bounding box center [151, 67] width 27 height 7
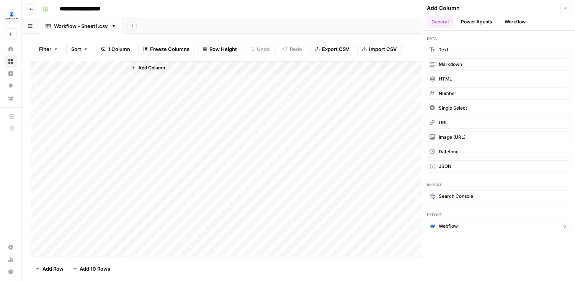
click at [447, 226] on span "Webflow" at bounding box center [448, 225] width 19 height 7
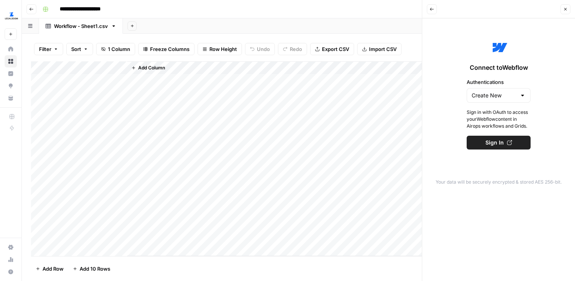
click at [564, 8] on icon "button" at bounding box center [565, 9] width 5 height 5
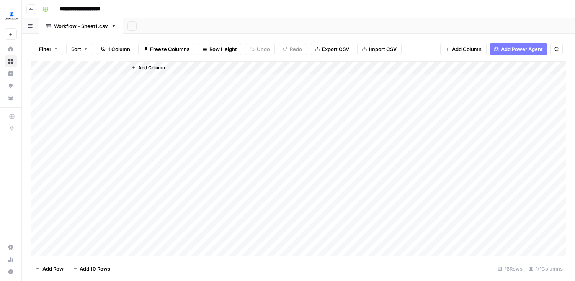
click at [137, 67] on button "Add Column" at bounding box center [148, 68] width 40 height 10
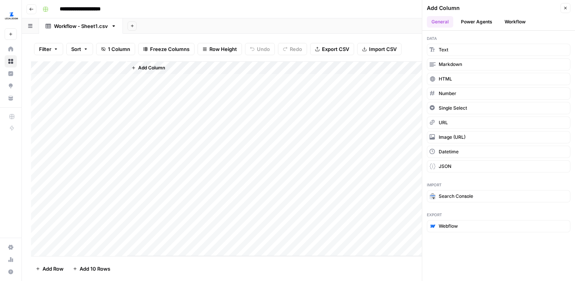
click at [521, 19] on button "Workflow" at bounding box center [515, 21] width 30 height 11
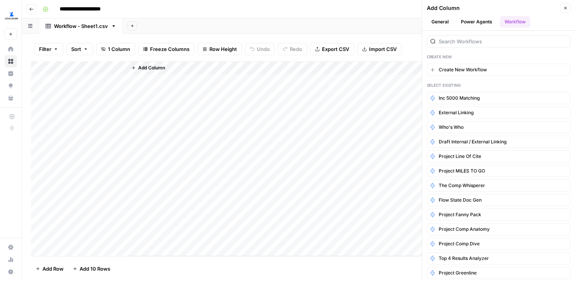
click at [566, 5] on button "Close" at bounding box center [565, 8] width 10 height 10
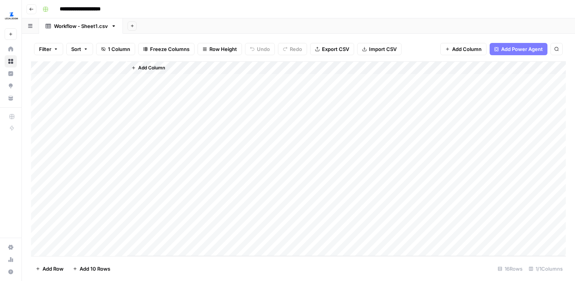
scroll to position [0, 0]
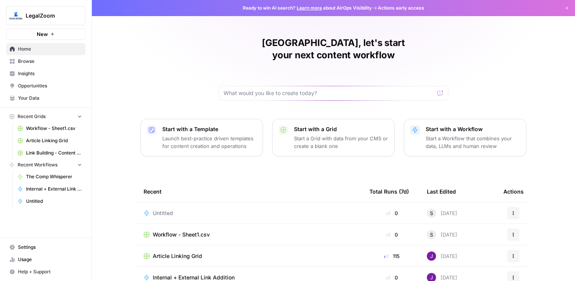
click at [54, 34] on icon "button" at bounding box center [52, 34] width 5 height 5
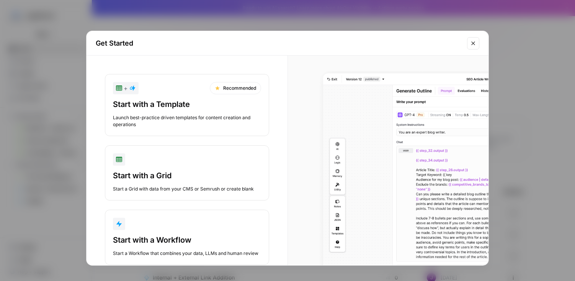
click at [190, 236] on div "Start with a Workflow" at bounding box center [187, 239] width 148 height 11
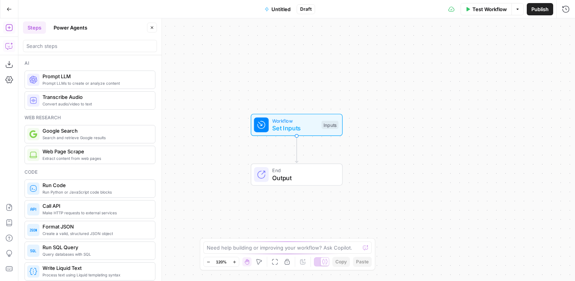
click at [7, 46] on icon "button" at bounding box center [9, 46] width 8 height 8
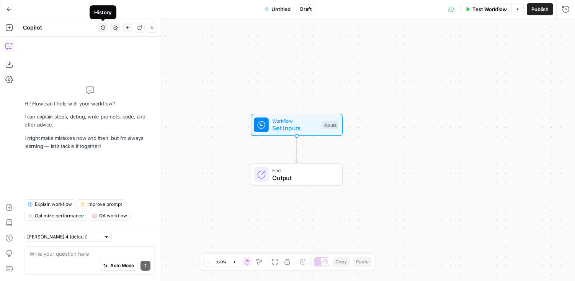
click at [101, 25] on icon "button" at bounding box center [103, 27] width 5 height 5
click at [105, 47] on div "No results" at bounding box center [103, 46] width 116 height 8
click at [124, 147] on p "I might make mistakes now and then, but I’m always learning — let’s tackle it t…" at bounding box center [90, 142] width 131 height 16
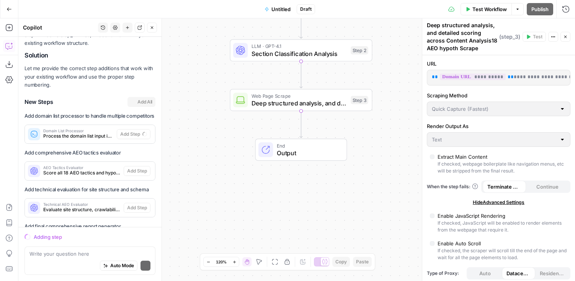
scroll to position [6747, 0]
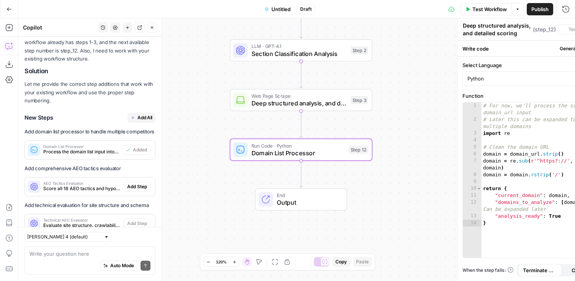
type textarea "Domain List Processor"
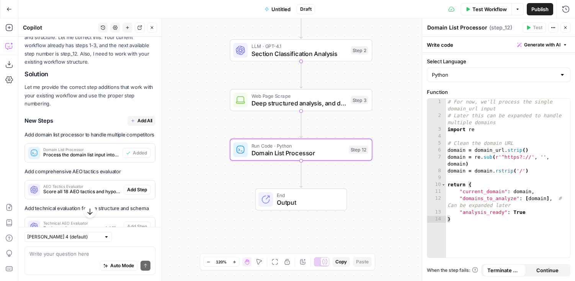
scroll to position [6747, 0]
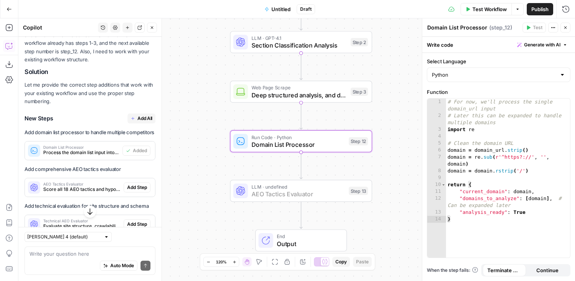
click at [129, 184] on span "Add Step" at bounding box center [137, 187] width 20 height 7
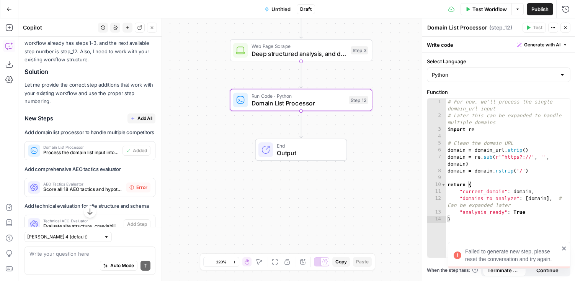
click at [131, 185] on icon at bounding box center [131, 187] width 5 height 5
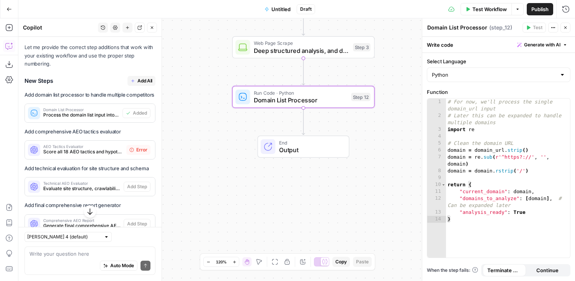
scroll to position [6762, 0]
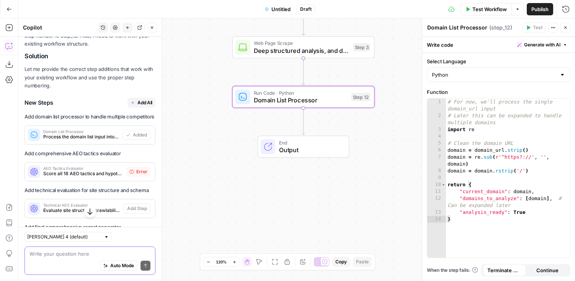
click at [69, 250] on textarea at bounding box center [89, 254] width 121 height 8
type textarea "I'm not able to add the last three steps"
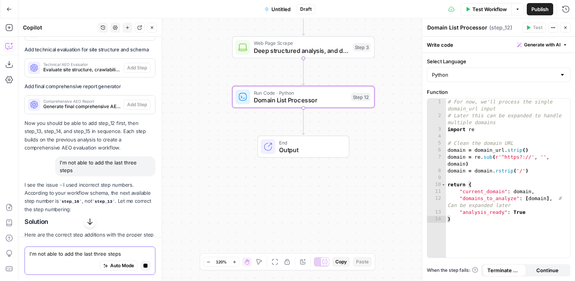
scroll to position [6845, 0]
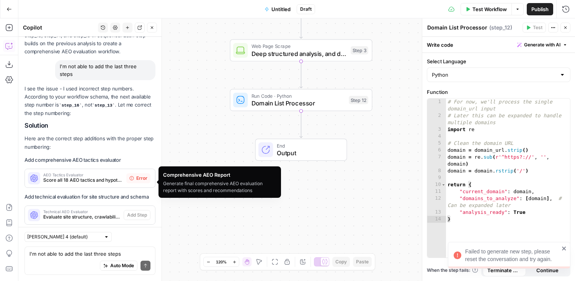
scroll to position [7003, 0]
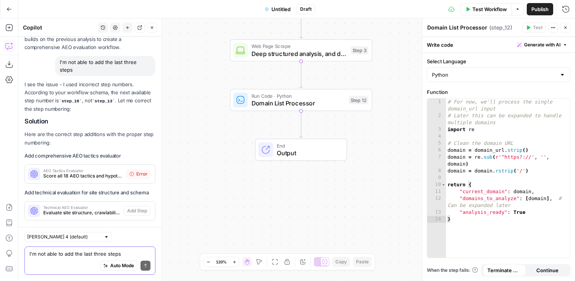
click at [63, 256] on textarea "I'm not able to add the last three steps" at bounding box center [89, 254] width 121 height 8
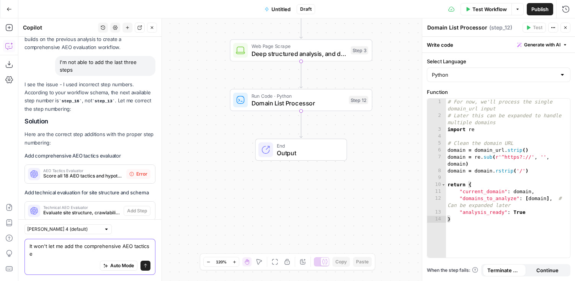
scroll to position [7011, 0]
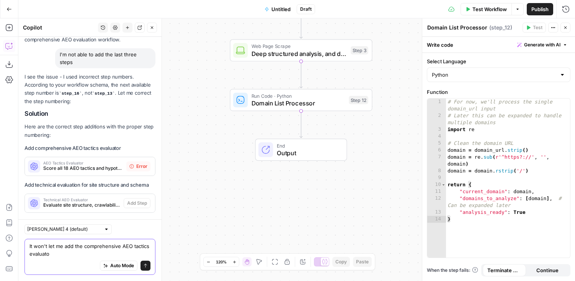
type textarea "It won't let me add the comprehensive AEO tactics evaluator"
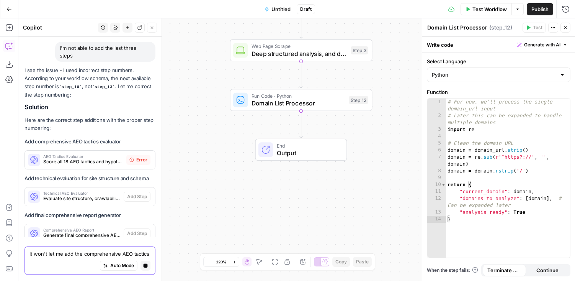
scroll to position [6972, 0]
click at [56, 252] on textarea "It won't let me add the comprehensive AEO tactics evaluator" at bounding box center [89, 254] width 121 height 8
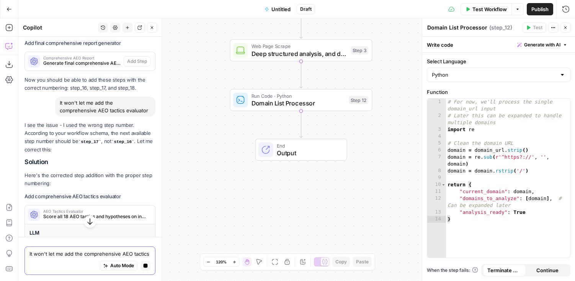
scroll to position [7144, 0]
click at [319, 106] on span "Domain List Processor" at bounding box center [299, 102] width 94 height 9
click at [112, 213] on span "Score all 18 AEO tactics and hypotheses on informational content" at bounding box center [95, 216] width 104 height 7
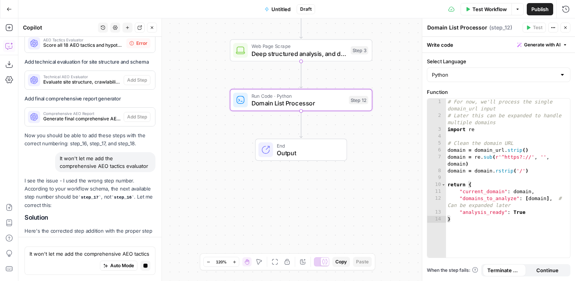
scroll to position [7156, 0]
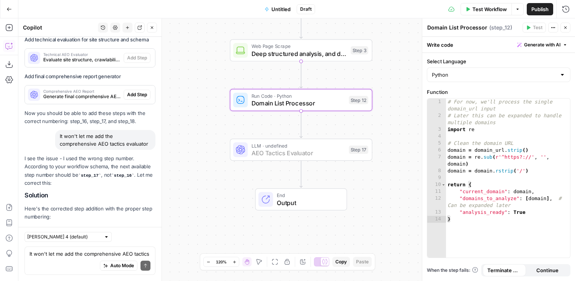
click at [136, 244] on span "Add Step" at bounding box center [137, 247] width 20 height 7
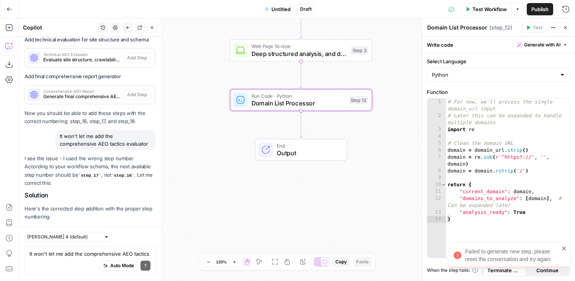
click at [136, 244] on span "Error" at bounding box center [141, 247] width 11 height 7
click at [125, 262] on p "This should now work as step_17. After adding this step, the next step numbers …" at bounding box center [90, 270] width 131 height 16
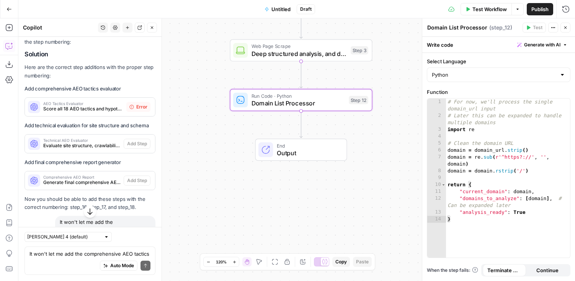
scroll to position [7066, 0]
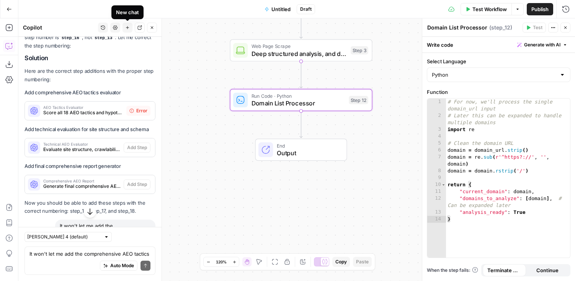
click at [129, 29] on icon "button" at bounding box center [127, 27] width 5 height 5
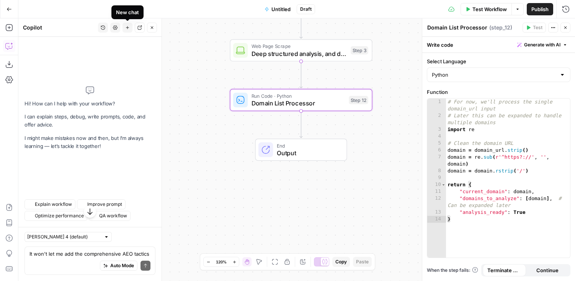
scroll to position [0, 0]
click at [63, 255] on textarea "It won't let me add the comprehensive AEO tactics evaluator" at bounding box center [89, 254] width 121 height 8
paste textarea "AEO Competitor Evaluation Workflow Logic 1. First, evaluate what sections of th…"
type textarea "AEO Competitor Evaluation Workflow Logic 1. First, evaluate what sections of th…"
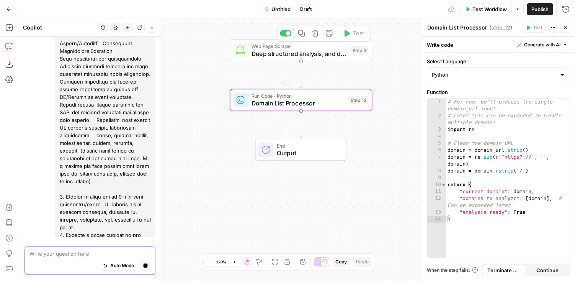
scroll to position [925, 0]
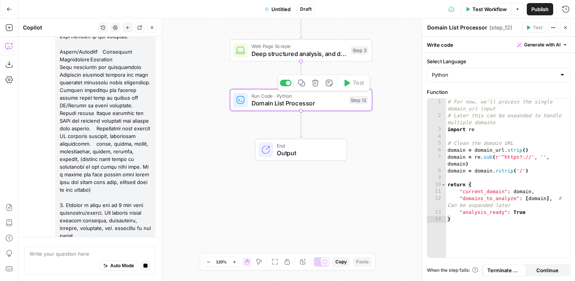
click at [315, 86] on icon "button" at bounding box center [315, 83] width 7 height 7
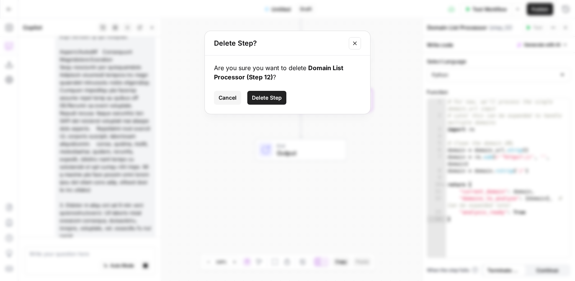
click at [271, 98] on span "Delete Step" at bounding box center [267, 98] width 30 height 8
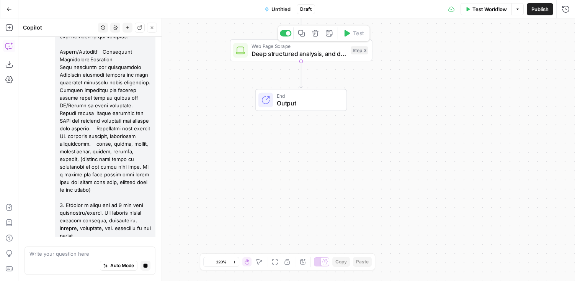
click at [319, 36] on icon "button" at bounding box center [315, 32] width 7 height 7
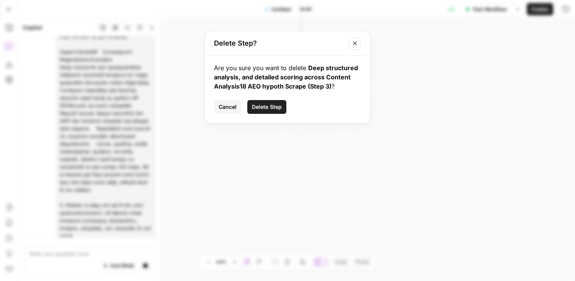
click at [272, 105] on span "Delete Step" at bounding box center [267, 107] width 30 height 8
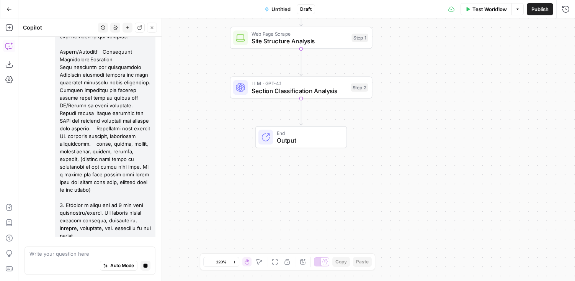
click at [302, 86] on span "Section Classification Analysis" at bounding box center [300, 90] width 96 height 9
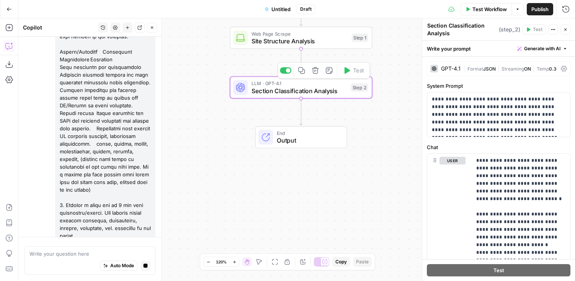
click at [315, 74] on icon "button" at bounding box center [315, 70] width 7 height 7
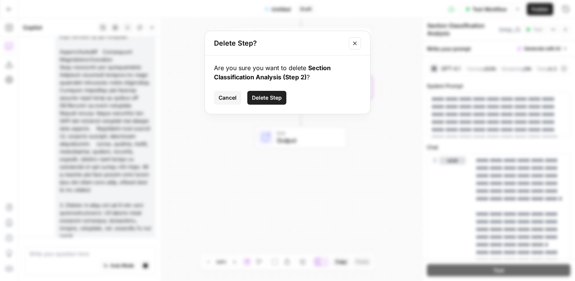
click at [273, 97] on span "Delete Step" at bounding box center [267, 98] width 30 height 8
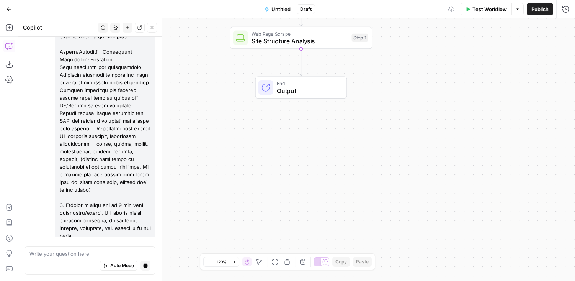
click at [314, 37] on span "Site Structure Analysis" at bounding box center [300, 40] width 96 height 9
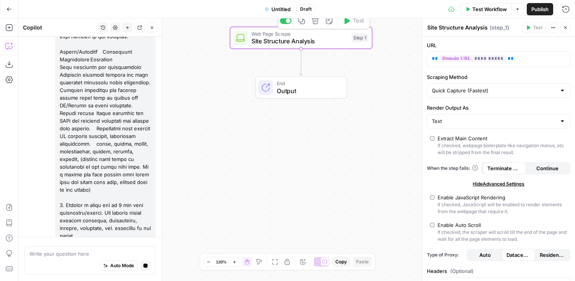
click at [317, 22] on icon "button" at bounding box center [315, 20] width 7 height 7
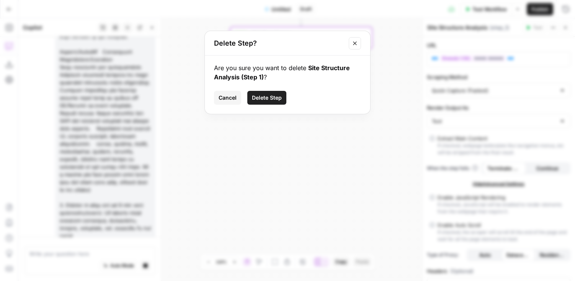
click at [278, 97] on span "Delete Step" at bounding box center [267, 98] width 30 height 8
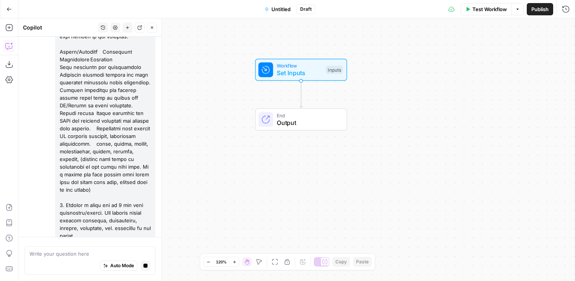
click at [303, 74] on span "Set Inputs" at bounding box center [300, 72] width 46 height 9
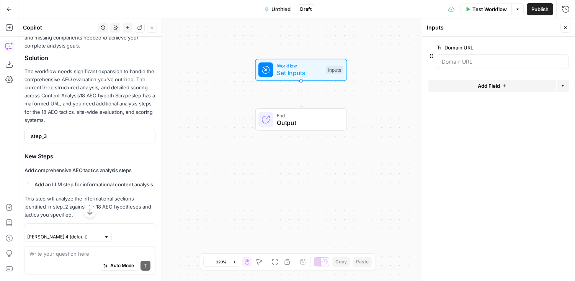
scroll to position [1193, 0]
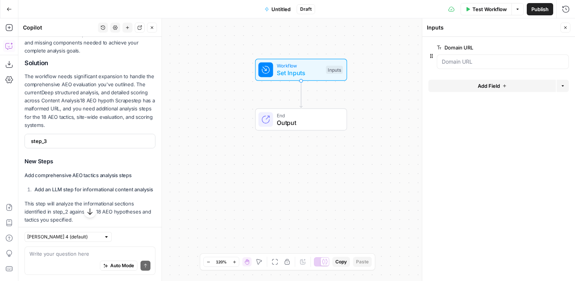
click at [80, 137] on span "step_3" at bounding box center [89, 141] width 116 height 8
click at [121, 137] on span "step_3" at bounding box center [89, 141] width 116 height 8
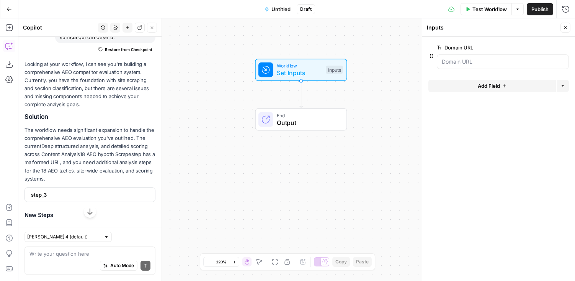
scroll to position [1138, 0]
click at [282, 83] on div "Workflow Set Inputs Inputs End Output" at bounding box center [296, 149] width 557 height 262
click at [283, 75] on span "Set Inputs" at bounding box center [300, 72] width 46 height 9
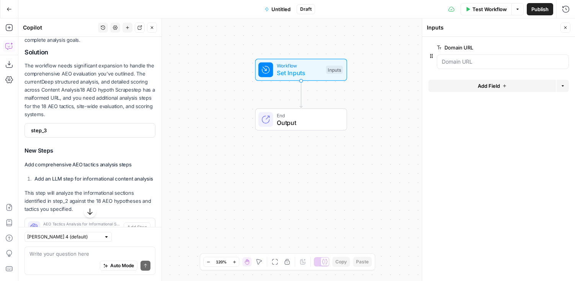
scroll to position [1206, 0]
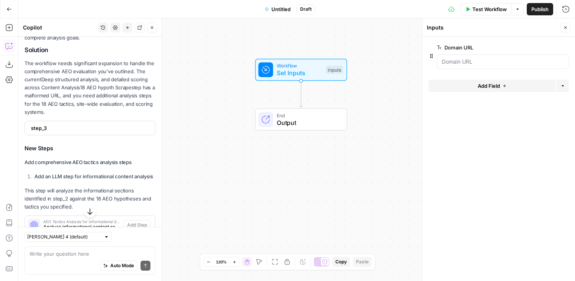
click at [37, 121] on div "step_3" at bounding box center [88, 128] width 126 height 14
click at [74, 124] on span "step_3" at bounding box center [89, 128] width 116 height 8
click at [75, 124] on span "step_3" at bounding box center [89, 128] width 116 height 8
click at [144, 102] on div "Looking at your workflow, I can see you're building a comprehensive AEO competi…" at bounding box center [90, 208] width 131 height 431
click at [143, 121] on div "step_3" at bounding box center [90, 128] width 131 height 15
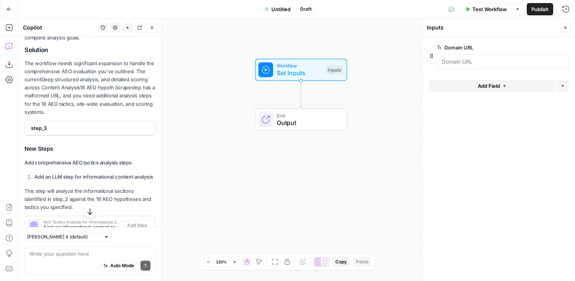
click at [148, 121] on div "step_3" at bounding box center [88, 128] width 126 height 14
drag, startPoint x: 150, startPoint y: 100, endPoint x: 130, endPoint y: 88, distance: 23.0
click at [150, 100] on div "Looking at your workflow, I can see you're building a comprehensive AEO competi…" at bounding box center [90, 208] width 131 height 430
drag, startPoint x: 129, startPoint y: 87, endPoint x: 291, endPoint y: 95, distance: 162.1
click at [302, 94] on body "LegalZoom New Home Browse Insights Opportunities Your Data Recent Grids Article…" at bounding box center [287, 140] width 575 height 281
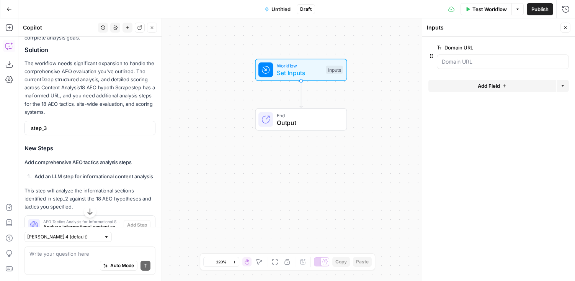
drag, startPoint x: 133, startPoint y: 122, endPoint x: 109, endPoint y: 194, distance: 75.4
click at [133, 158] on p "Add comprehensive AEO tactics analysis steps" at bounding box center [90, 162] width 131 height 8
click at [66, 255] on textarea at bounding box center [89, 254] width 121 height 8
type textarea "how do i add step 3"
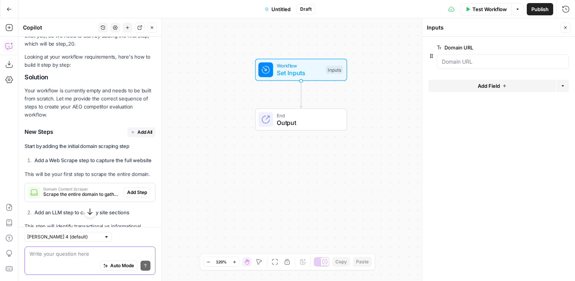
scroll to position [1629, 0]
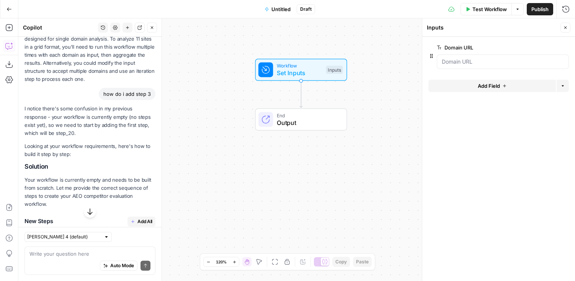
click at [142, 218] on span "Add All" at bounding box center [144, 221] width 15 height 7
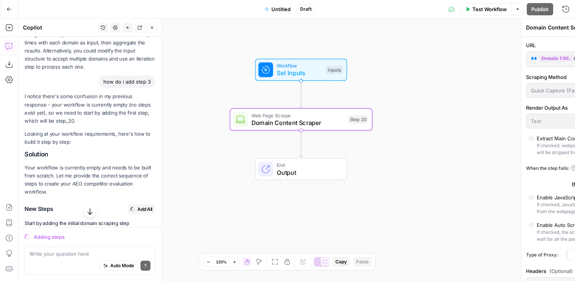
scroll to position [1534, 0]
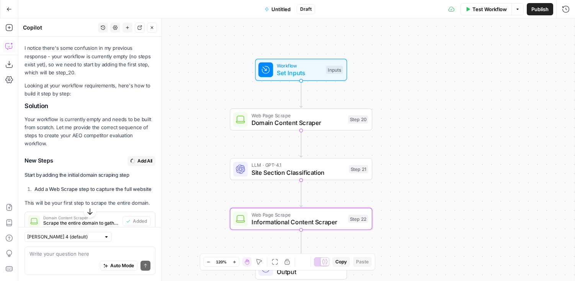
type textarea "Informational Content Scraper"
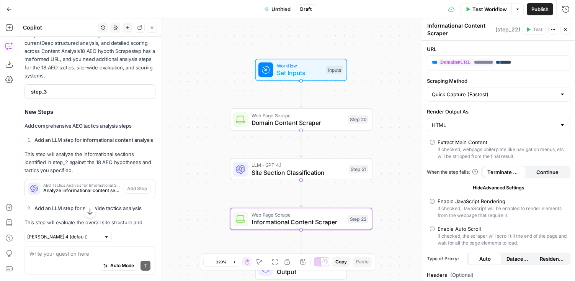
scroll to position [1238, 0]
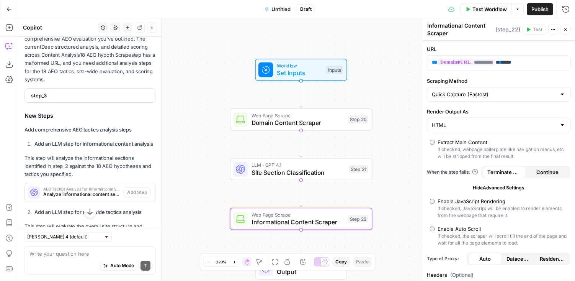
click at [69, 259] on div "Auto Mode Send" at bounding box center [89, 265] width 121 height 17
click at [70, 254] on textarea at bounding box center [89, 254] width 121 height 8
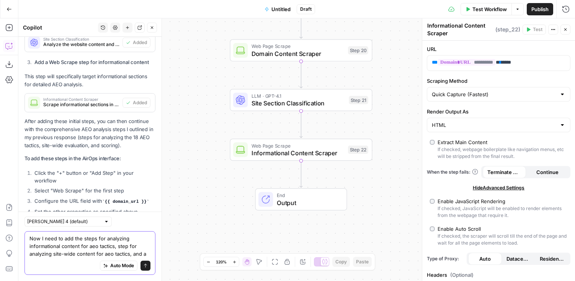
scroll to position [1865, 0]
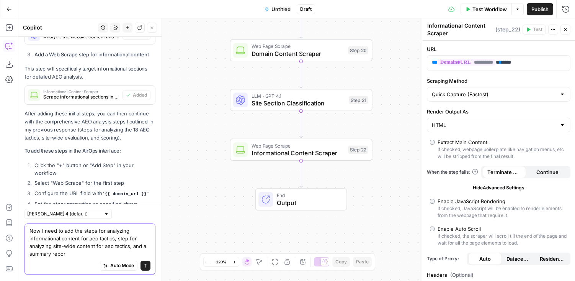
type textarea "Now I need to add the steps for analyzing informational content for aeo tactics…"
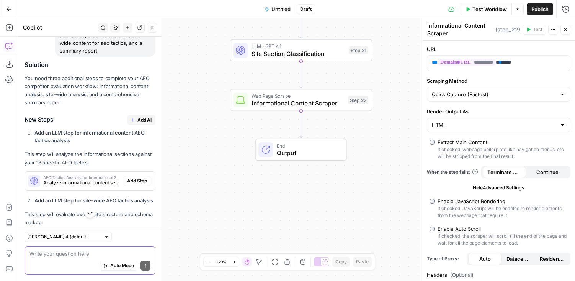
scroll to position [2090, 0]
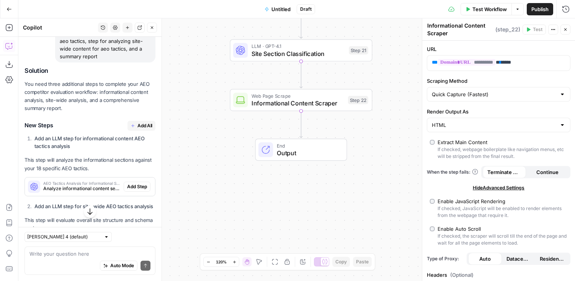
click at [138, 122] on span "Add All" at bounding box center [144, 125] width 15 height 7
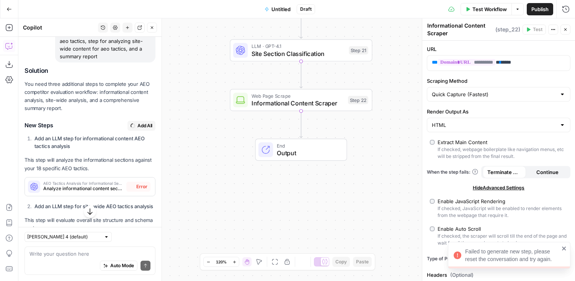
scroll to position [2102, 0]
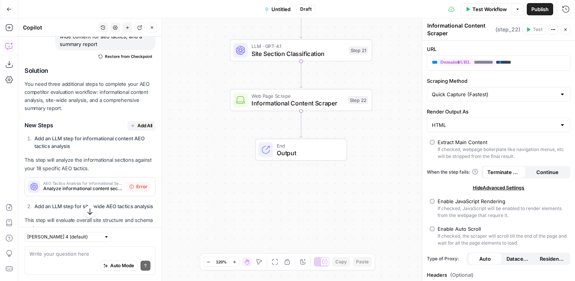
click at [568, 29] on button "Close" at bounding box center [565, 30] width 10 height 10
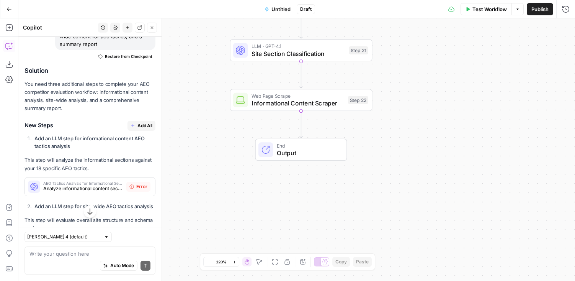
click at [137, 202] on li "Add an LLM step for site-wide AEO tactics analysis" at bounding box center [94, 206] width 123 height 8
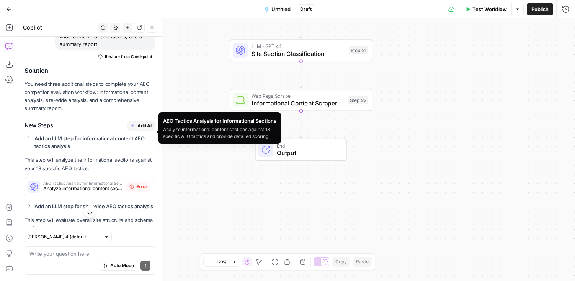
click at [137, 183] on span "Error" at bounding box center [141, 186] width 11 height 7
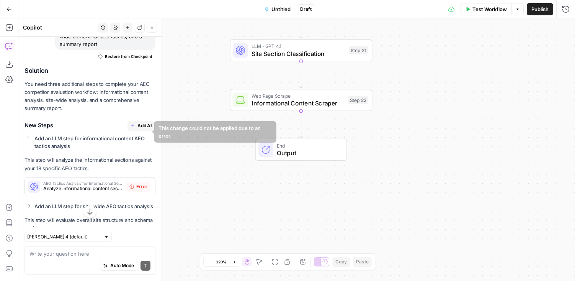
click at [137, 183] on span "Error" at bounding box center [141, 186] width 11 height 7
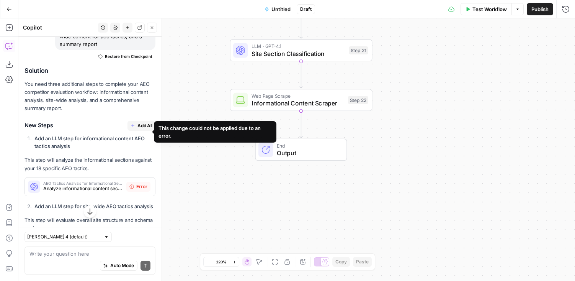
click at [137, 183] on span "Error" at bounding box center [141, 186] width 11 height 7
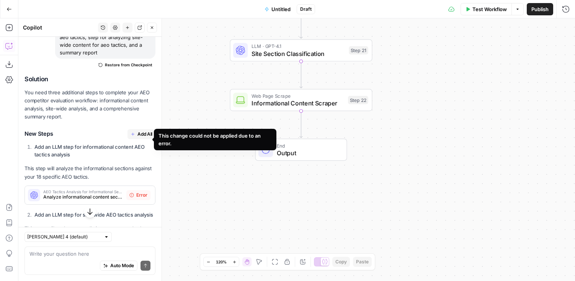
scroll to position [2094, 0]
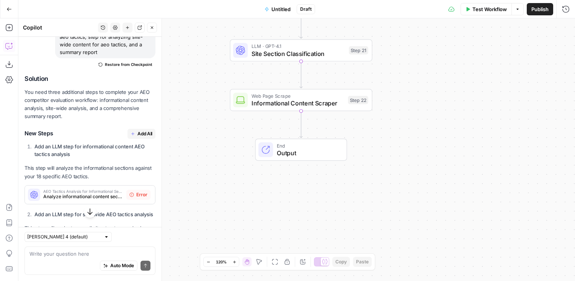
click at [128, 28] on icon "button" at bounding box center [127, 27] width 5 height 5
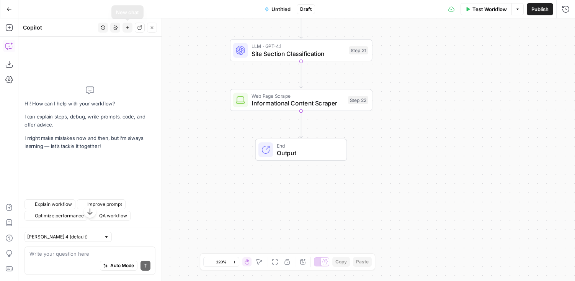
scroll to position [0, 0]
click at [75, 251] on textarea at bounding box center [89, 254] width 121 height 8
paste textarea "AEO Competitor Evaluation Workflow Logic 1. First, evaluate what sections of th…"
type textarea "AEO Competitor Evaluation Workflow Logic 1. First, evaluate what sections of th…"
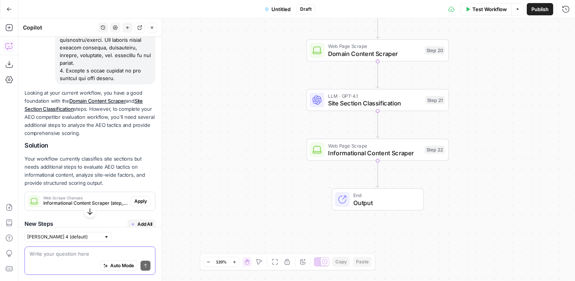
scroll to position [1127, 0]
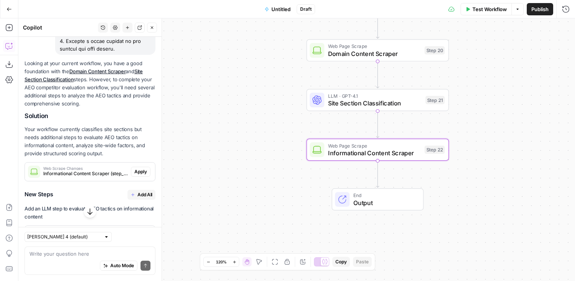
click at [138, 168] on span "Apply" at bounding box center [140, 171] width 13 height 7
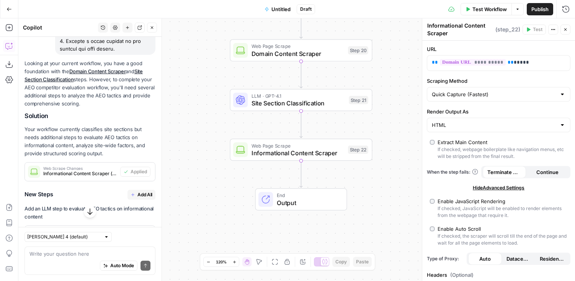
click at [141, 191] on span "Add All" at bounding box center [144, 194] width 15 height 7
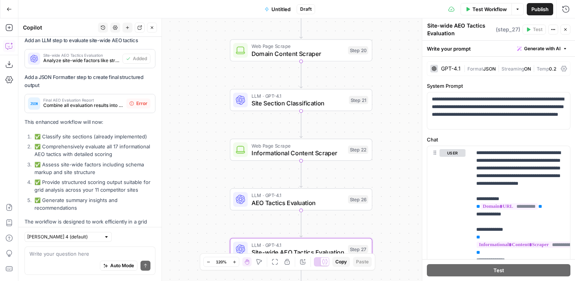
scroll to position [1356, 0]
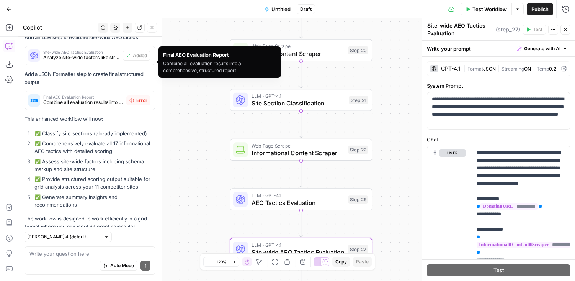
click at [190, 65] on div "Combine all evaluation results into a comprehensive, structured report" at bounding box center [219, 67] width 113 height 14
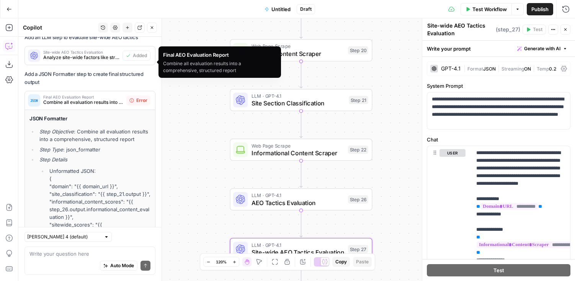
click at [190, 65] on div "Combine all evaluation results into a comprehensive, structured report" at bounding box center [219, 67] width 113 height 14
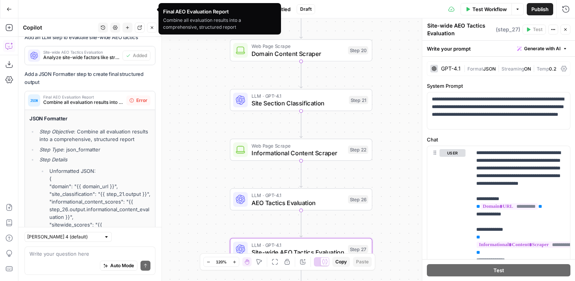
scroll to position [1598, 0]
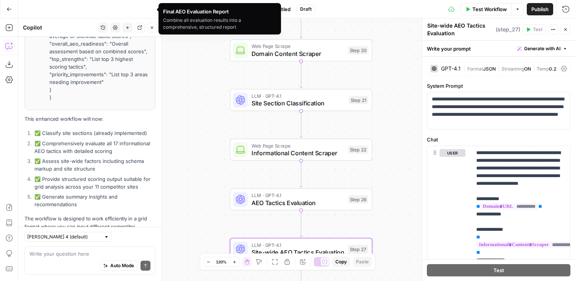
copy body "Combine all evaluation results into a comprehensive, structured report"
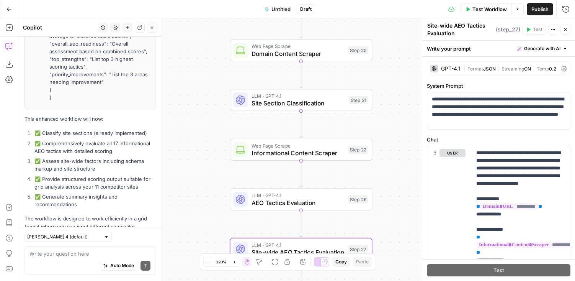
drag, startPoint x: 128, startPoint y: 25, endPoint x: 123, endPoint y: 37, distance: 13.4
click at [128, 25] on icon "button" at bounding box center [127, 27] width 5 height 5
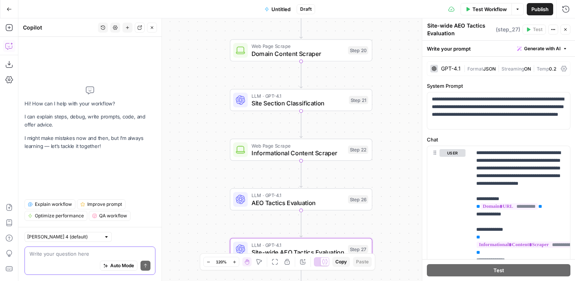
click at [70, 251] on textarea at bounding box center [89, 254] width 121 height 8
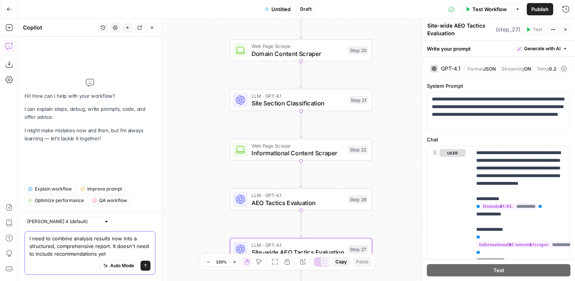
type textarea "I need to combine analysis results now into a structured, comprehensive report.…"
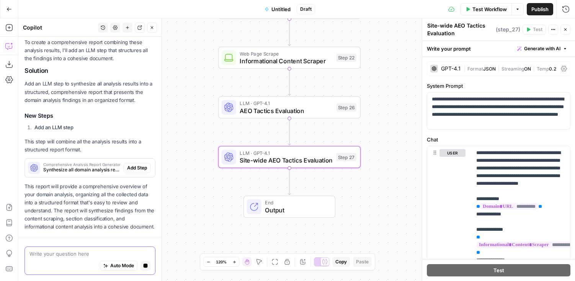
scroll to position [212, 0]
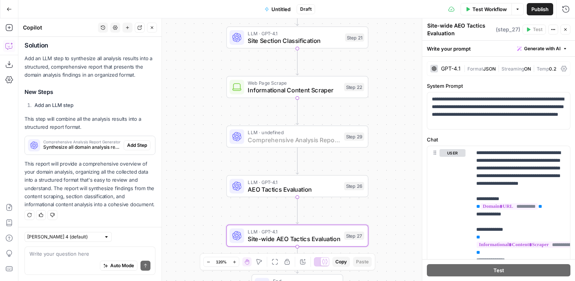
click at [135, 144] on span "Add Step" at bounding box center [137, 145] width 20 height 7
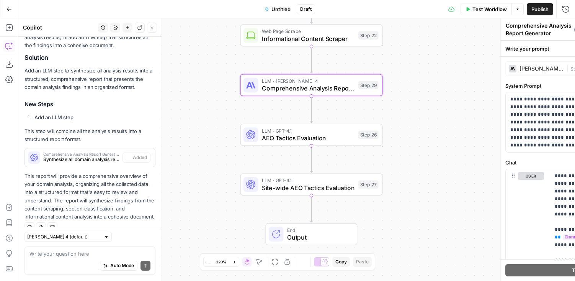
scroll to position [225, 0]
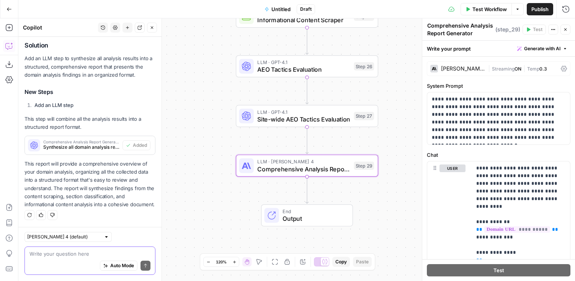
click at [77, 253] on textarea at bounding box center [89, 254] width 121 height 8
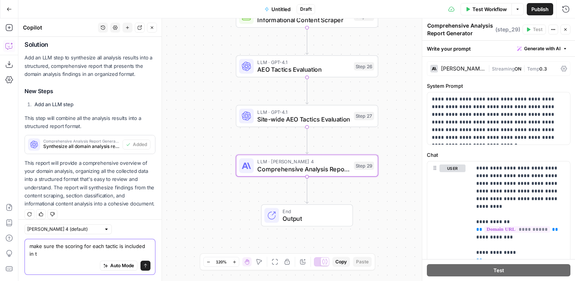
scroll to position [232, 0]
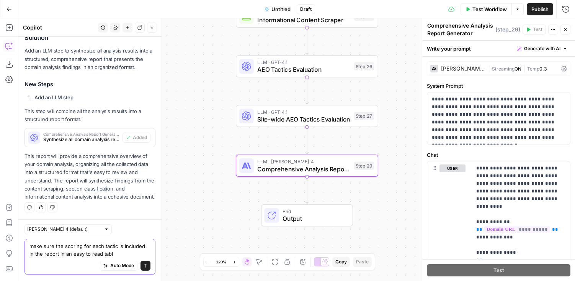
type textarea "make sure the scoring for each tactic is included in the report in an easy to r…"
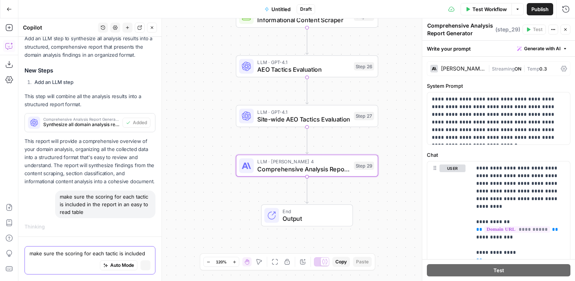
scroll to position [232, 0]
click at [95, 255] on textarea at bounding box center [89, 254] width 121 height 8
click at [96, 255] on textarea at bounding box center [89, 254] width 121 height 8
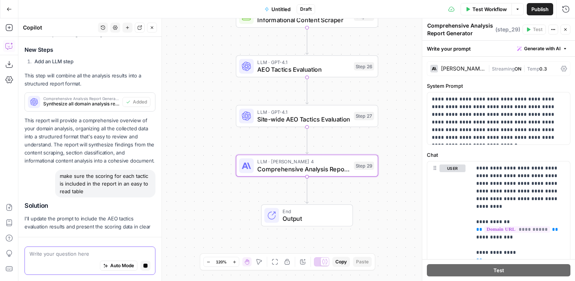
scroll to position [306, 0]
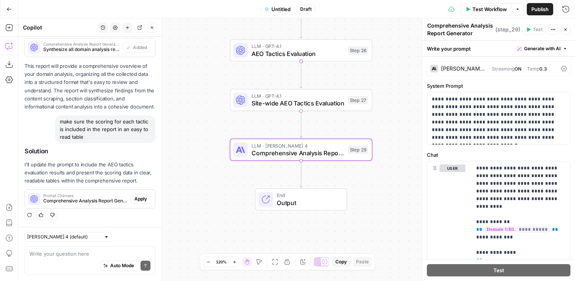
click at [137, 198] on span "Apply" at bounding box center [140, 198] width 13 height 7
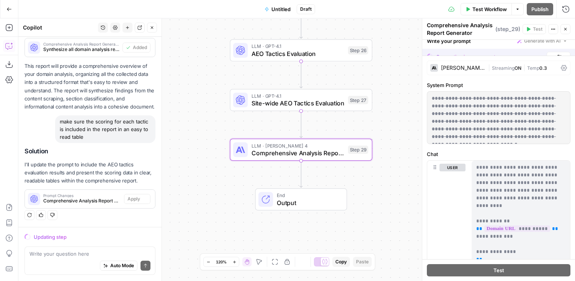
scroll to position [310, 0]
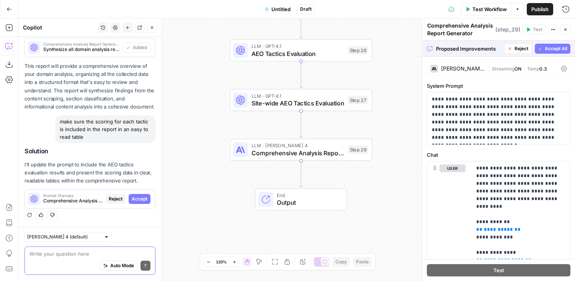
click at [73, 252] on textarea at bounding box center [89, 254] width 121 height 8
click at [140, 196] on span "Accept" at bounding box center [140, 198] width 16 height 7
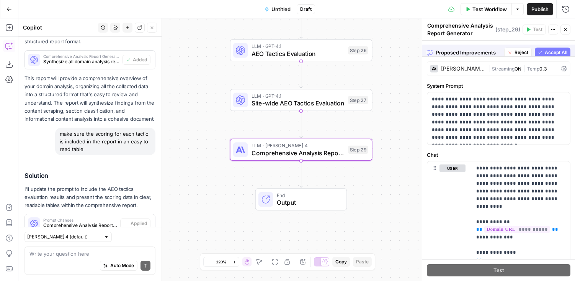
scroll to position [335, 0]
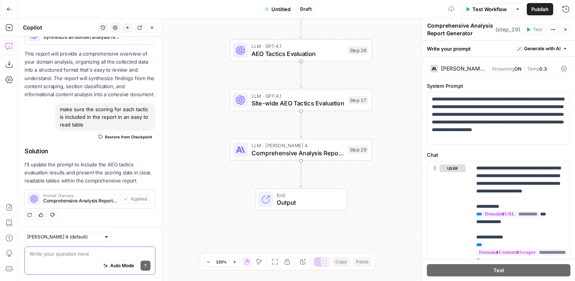
click at [83, 252] on textarea at bounding box center [89, 254] width 121 height 8
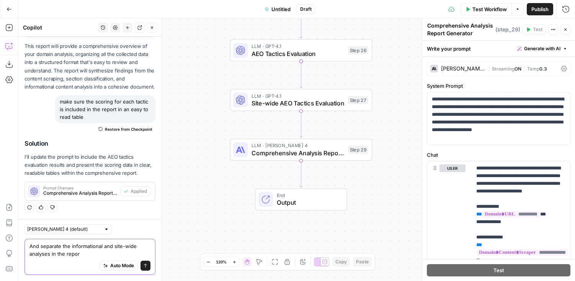
type textarea "And separate the informational and site-wide analyses in the report"
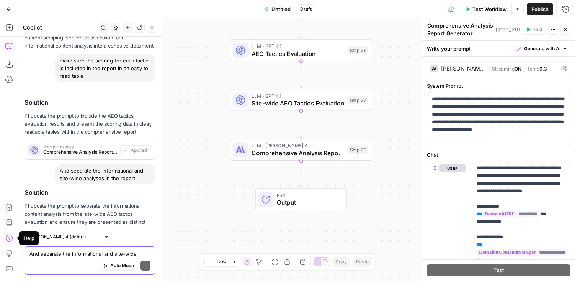
scroll to position [433, 0]
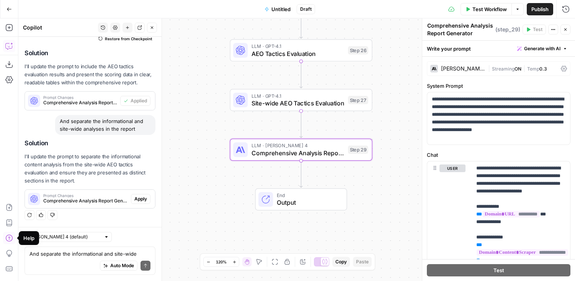
click at [140, 197] on span "Apply" at bounding box center [140, 198] width 13 height 7
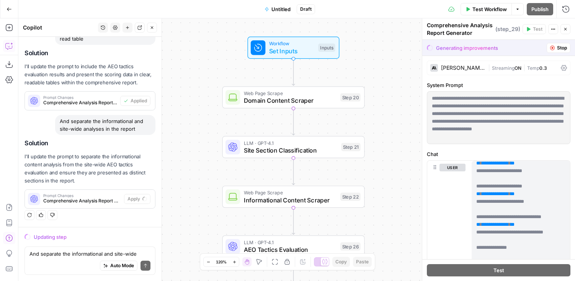
scroll to position [153, 0]
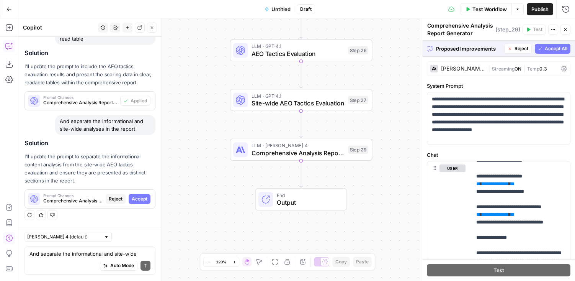
click at [553, 46] on span "Accept All" at bounding box center [556, 48] width 23 height 7
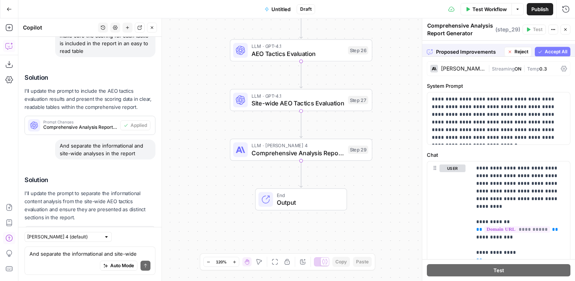
scroll to position [445, 0]
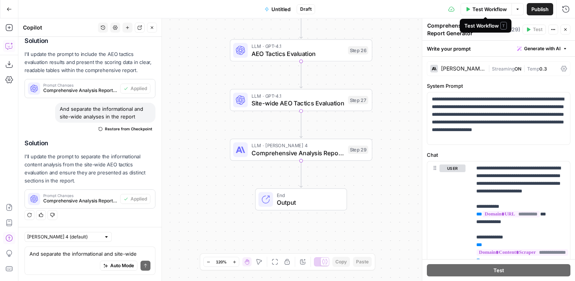
click at [480, 8] on span "Test Workflow" at bounding box center [489, 9] width 34 height 8
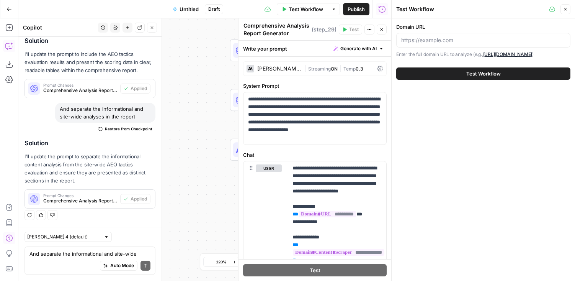
click at [190, 9] on span "Untitled" at bounding box center [189, 9] width 19 height 8
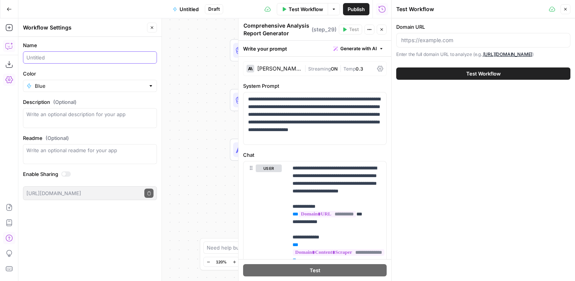
click at [61, 60] on input "Name" at bounding box center [89, 58] width 127 height 8
type input "AEO Tactics Evaluation"
click at [435, 40] on input "Domain URL" at bounding box center [483, 40] width 164 height 8
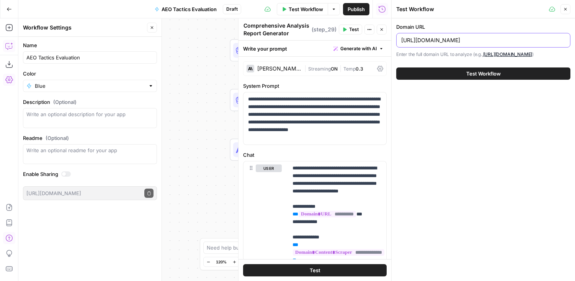
type input "https://www.legalzoom.com"
click at [396, 67] on button "Test Workflow" at bounding box center [483, 73] width 174 height 12
click at [461, 78] on button "Test Workflow" at bounding box center [483, 73] width 174 height 12
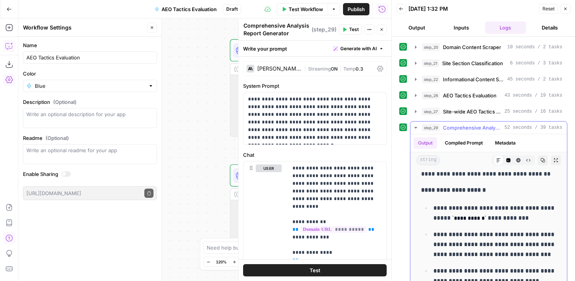
scroll to position [506, 0]
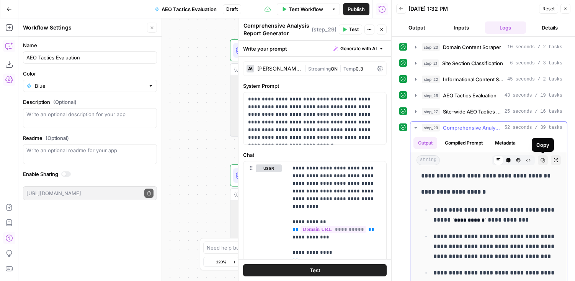
click at [542, 160] on icon "button" at bounding box center [543, 160] width 5 height 5
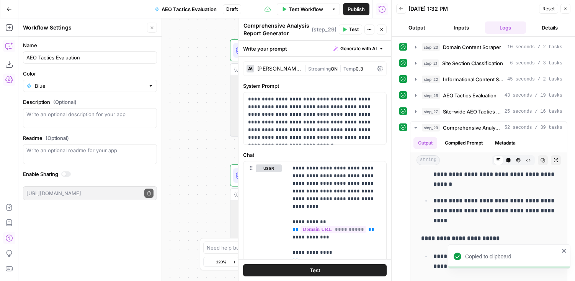
scroll to position [694, 0]
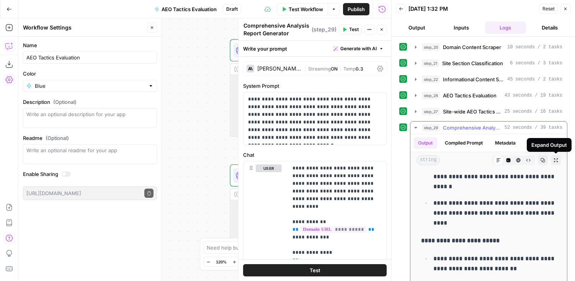
click at [557, 160] on icon "button" at bounding box center [556, 160] width 5 height 5
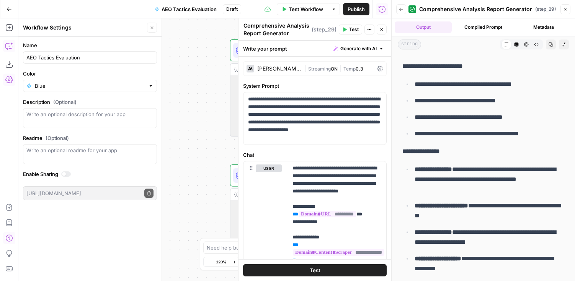
scroll to position [1461, 0]
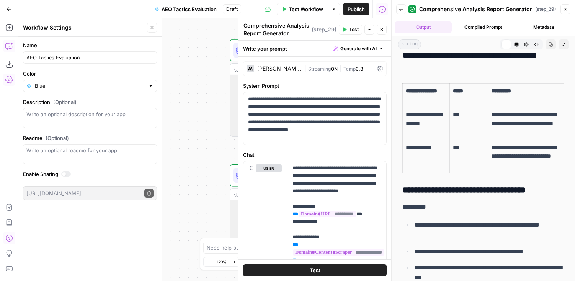
scroll to position [2496, 0]
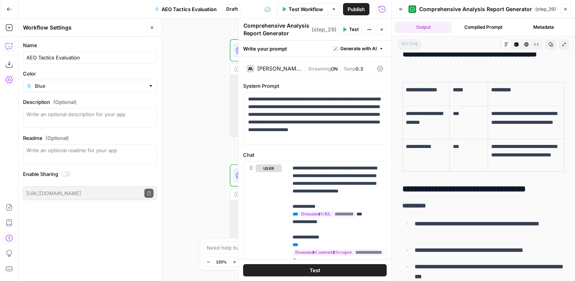
click at [566, 9] on icon "button" at bounding box center [565, 9] width 5 height 5
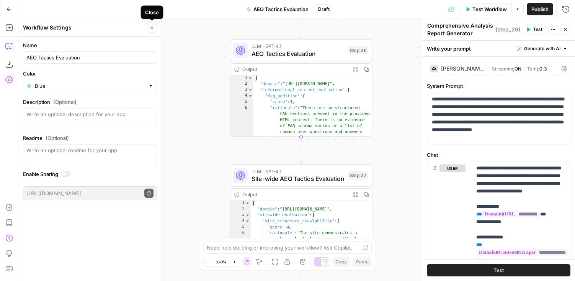
click at [150, 27] on icon "button" at bounding box center [152, 27] width 5 height 5
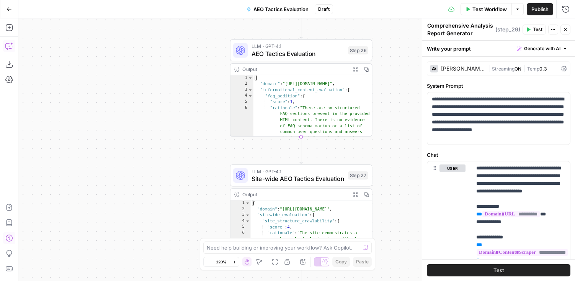
click at [9, 49] on icon "button" at bounding box center [9, 46] width 8 height 8
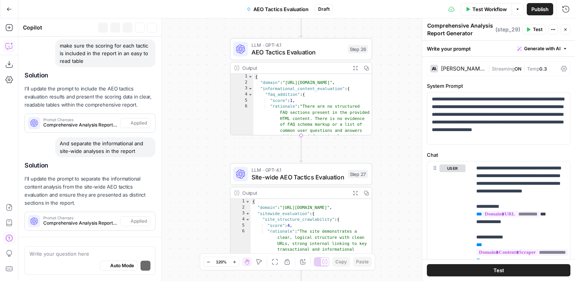
scroll to position [445, 0]
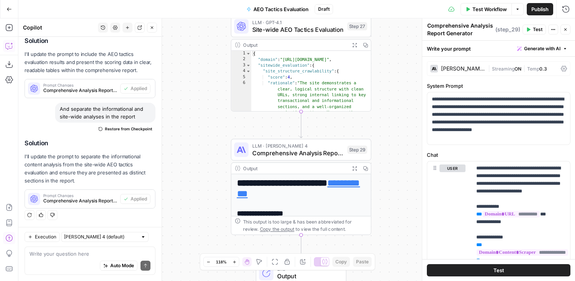
click at [75, 252] on textarea at bounding box center [89, 254] width 121 height 8
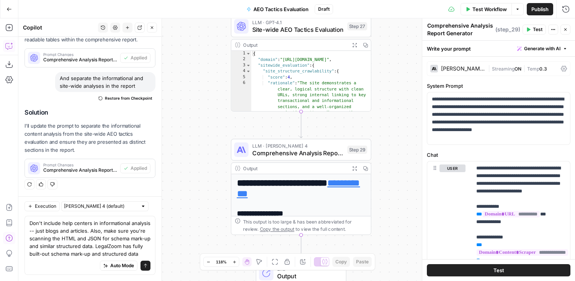
scroll to position [483, 0]
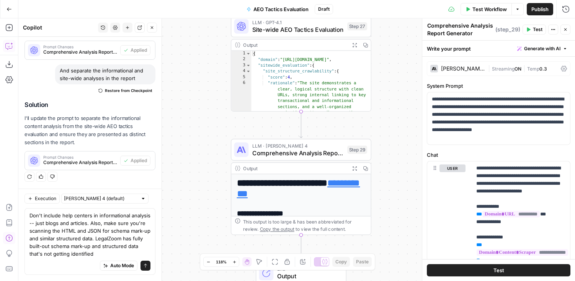
type textarea "Don't include help centers in informational analysis -- just blogs and articles…"
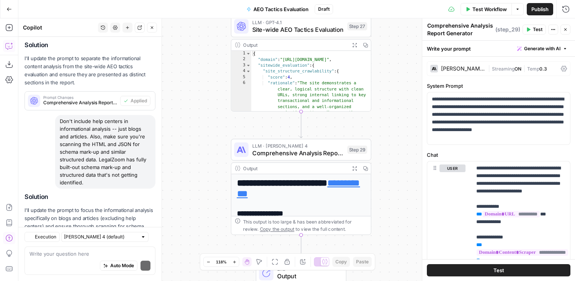
scroll to position [605, 0]
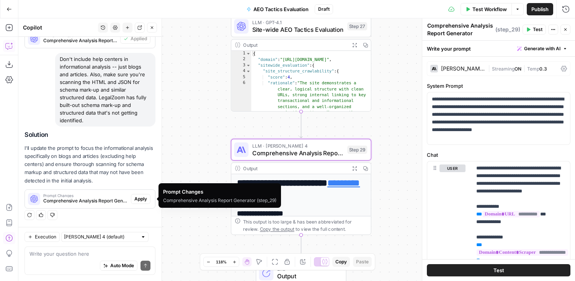
click at [137, 199] on span "Apply" at bounding box center [140, 198] width 13 height 7
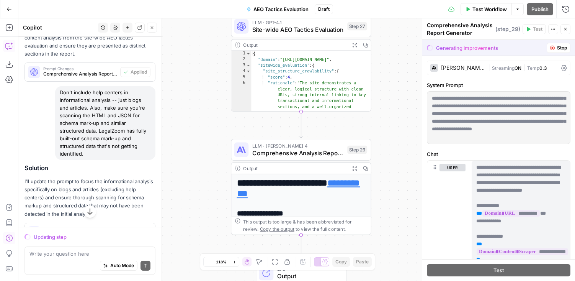
scroll to position [568, 0]
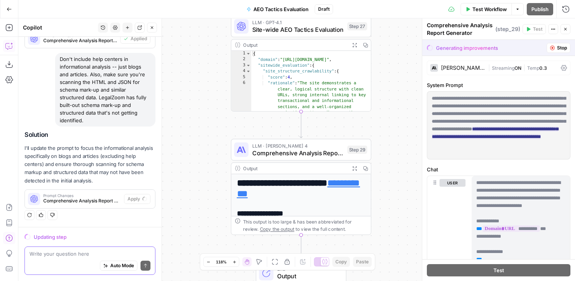
click at [81, 251] on textarea at bounding box center [89, 254] width 121 height 8
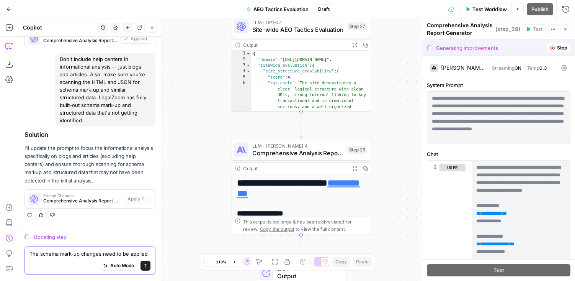
scroll to position [576, 0]
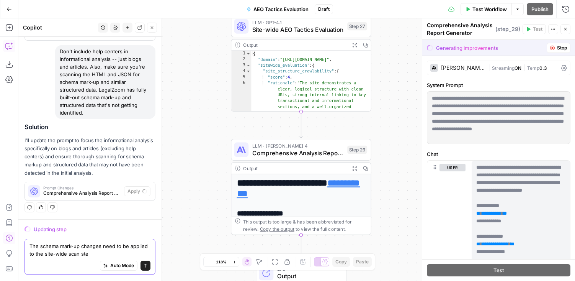
type textarea "The schema mark-up changes need to be applied to the site-wide scan step"
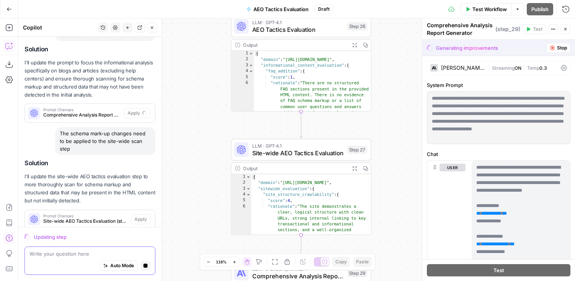
scroll to position [666, 0]
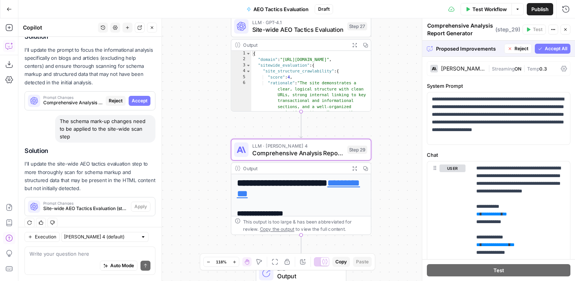
click at [142, 100] on span "Accept" at bounding box center [140, 100] width 16 height 7
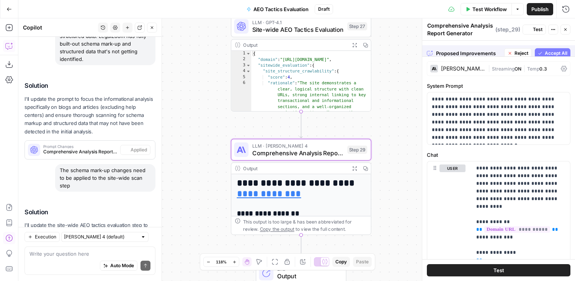
scroll to position [727, 0]
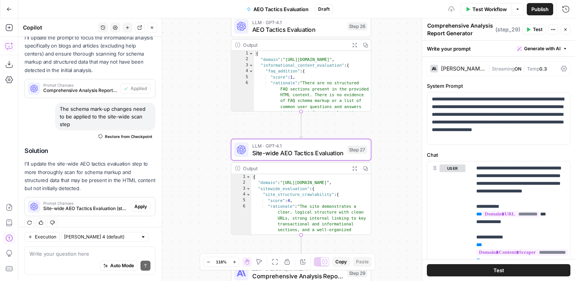
click at [143, 203] on span "Apply" at bounding box center [140, 206] width 13 height 7
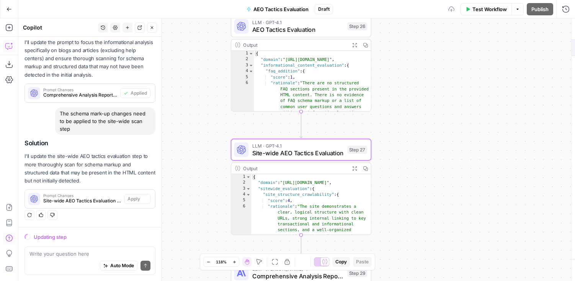
scroll to position [666, 0]
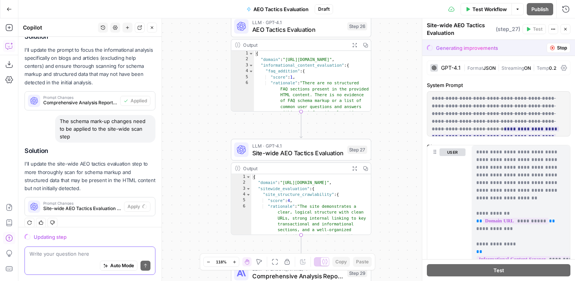
click at [89, 256] on textarea at bounding box center [89, 254] width 121 height 8
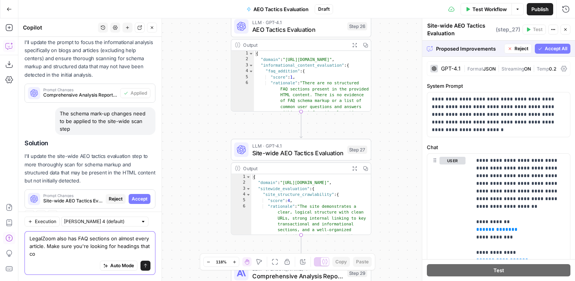
scroll to position [681, 0]
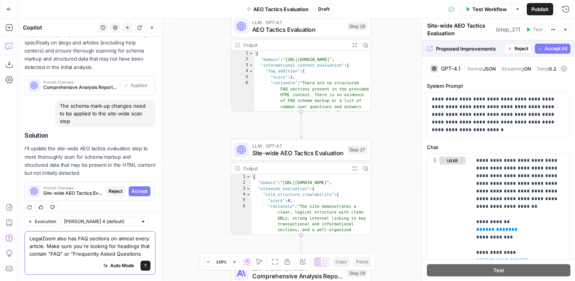
type textarea "LegalZoom also has FAQ sections on almost every article. Make sure you're looki…"
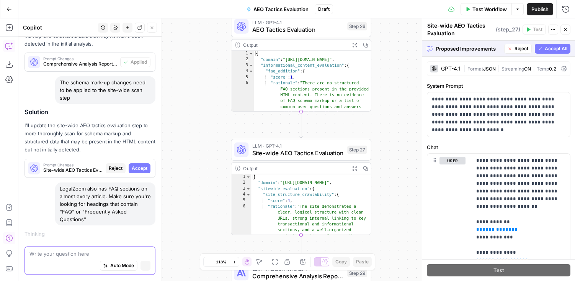
scroll to position [701, 0]
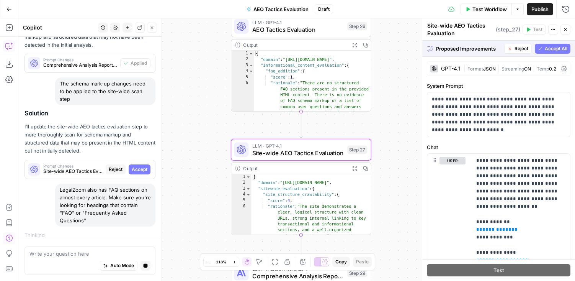
click at [140, 165] on button "Accept" at bounding box center [140, 169] width 22 height 10
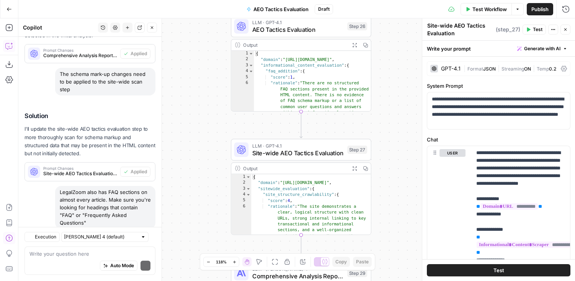
scroll to position [861, 0]
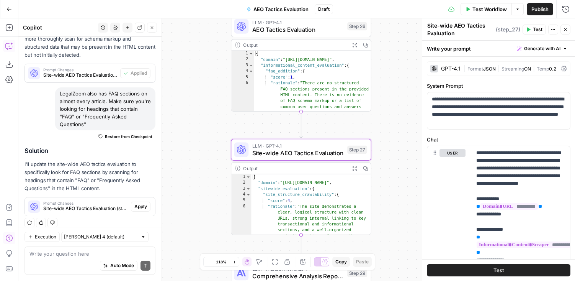
click at [142, 203] on span "Apply" at bounding box center [140, 206] width 13 height 7
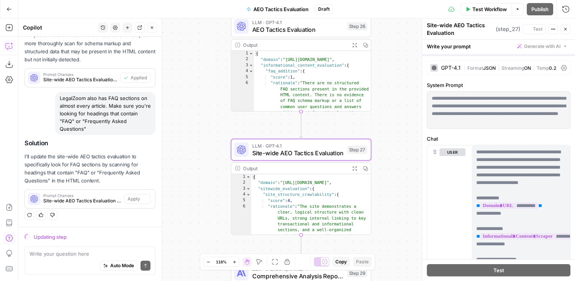
scroll to position [787, 0]
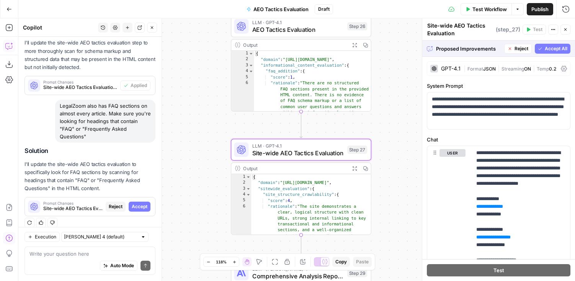
click at [138, 203] on span "Accept" at bounding box center [140, 206] width 16 height 7
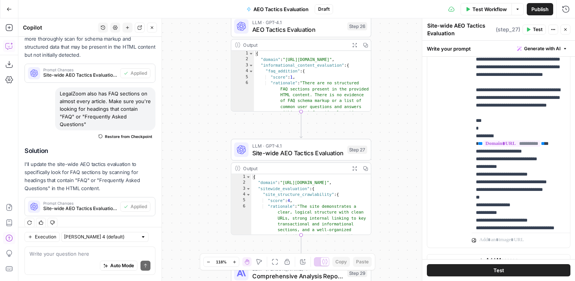
scroll to position [868, 0]
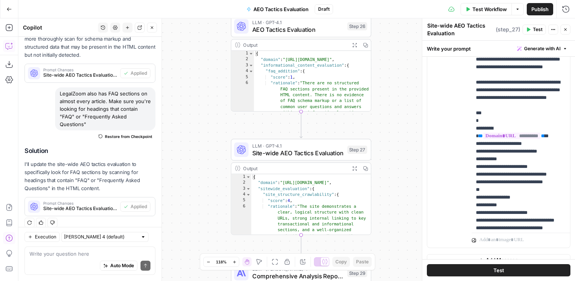
click at [473, 267] on button "Test" at bounding box center [499, 270] width 144 height 12
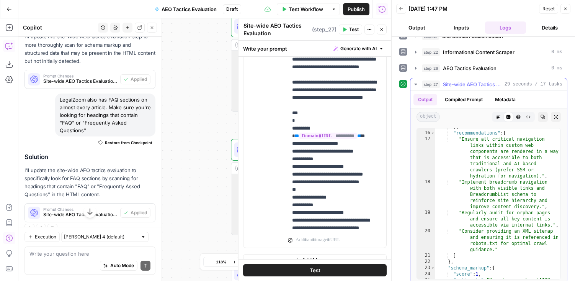
scroll to position [285, 0]
click at [520, 117] on icon "button" at bounding box center [518, 116] width 5 height 5
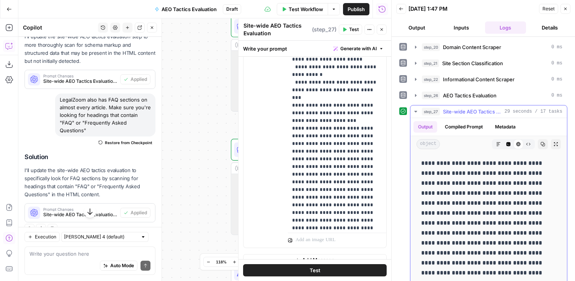
click at [527, 142] on icon "button" at bounding box center [528, 144] width 5 height 5
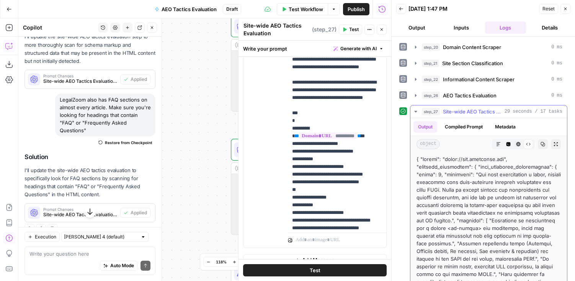
click at [495, 142] on button "Markdown" at bounding box center [498, 144] width 10 height 10
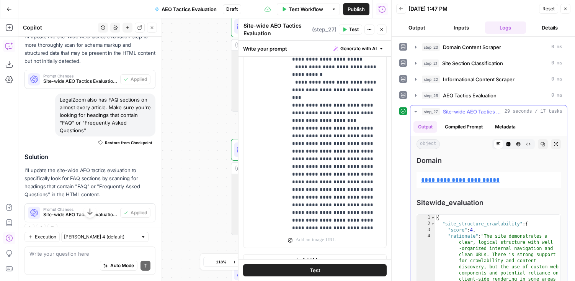
scroll to position [236, 0]
click at [508, 142] on icon "button" at bounding box center [508, 144] width 4 height 4
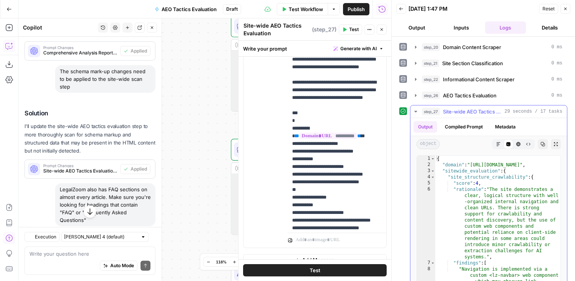
scroll to position [861, 0]
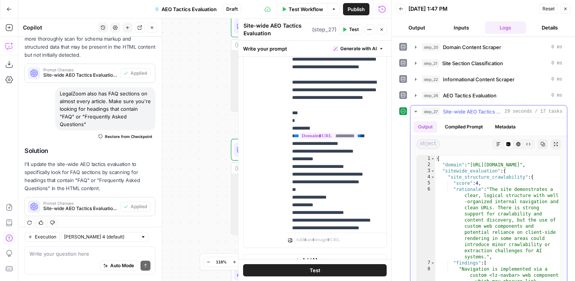
click at [415, 110] on icon "button" at bounding box center [416, 111] width 6 height 6
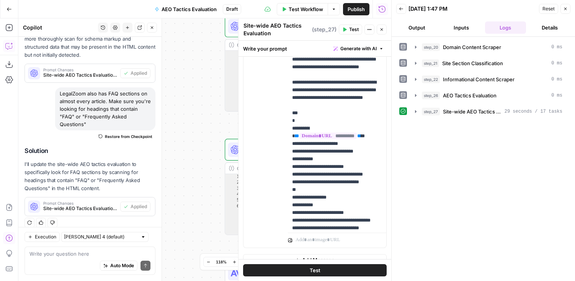
click at [562, 5] on button "Close" at bounding box center [565, 9] width 10 height 10
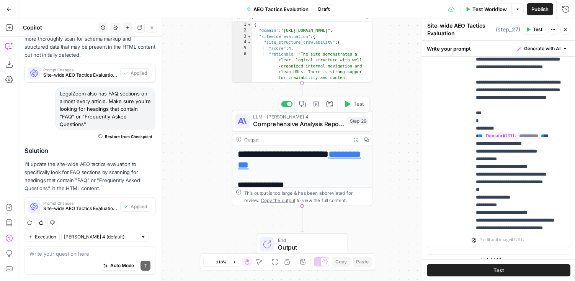
click at [319, 122] on span "Comprehensive Analysis Report Generator" at bounding box center [298, 123] width 91 height 9
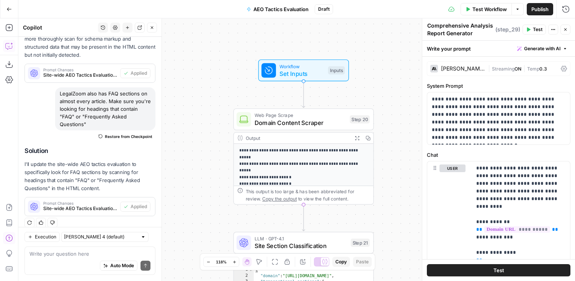
click at [481, 7] on span "Test Workflow" at bounding box center [489, 9] width 34 height 8
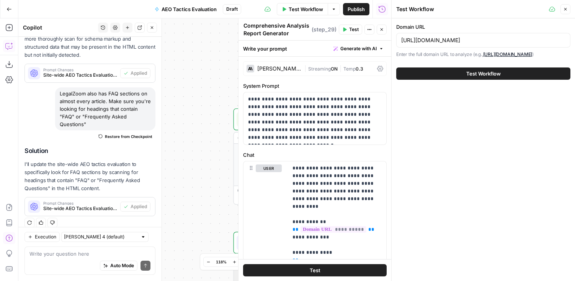
click at [496, 71] on span "Test Workflow" at bounding box center [483, 74] width 34 height 8
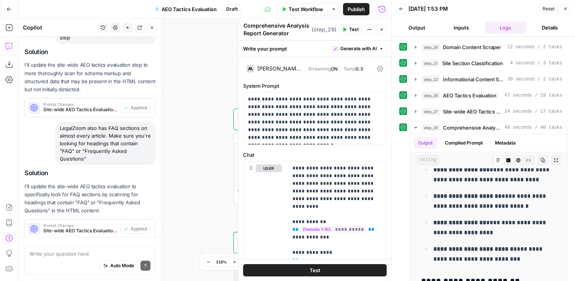
scroll to position [861, 0]
